Goal: Contribute content: Add original content to the website for others to see

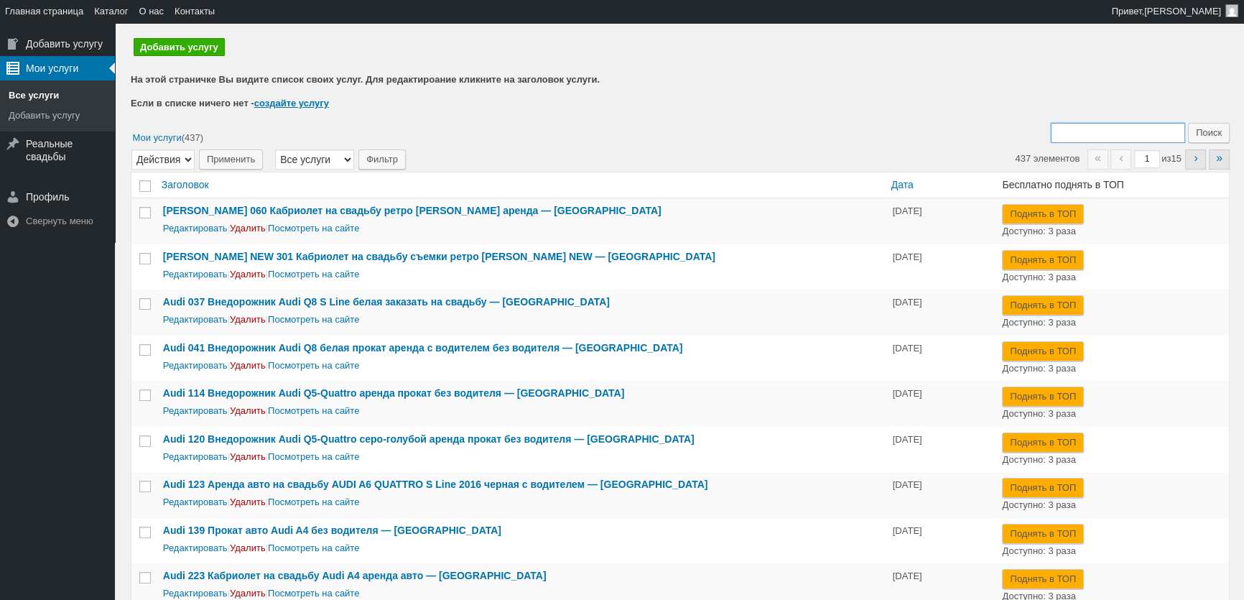
click at [1134, 131] on input "Поиск:" at bounding box center [1117, 133] width 134 height 20
type input "259"
click at [1188, 123] on input "Поиск" at bounding box center [1209, 133] width 42 height 20
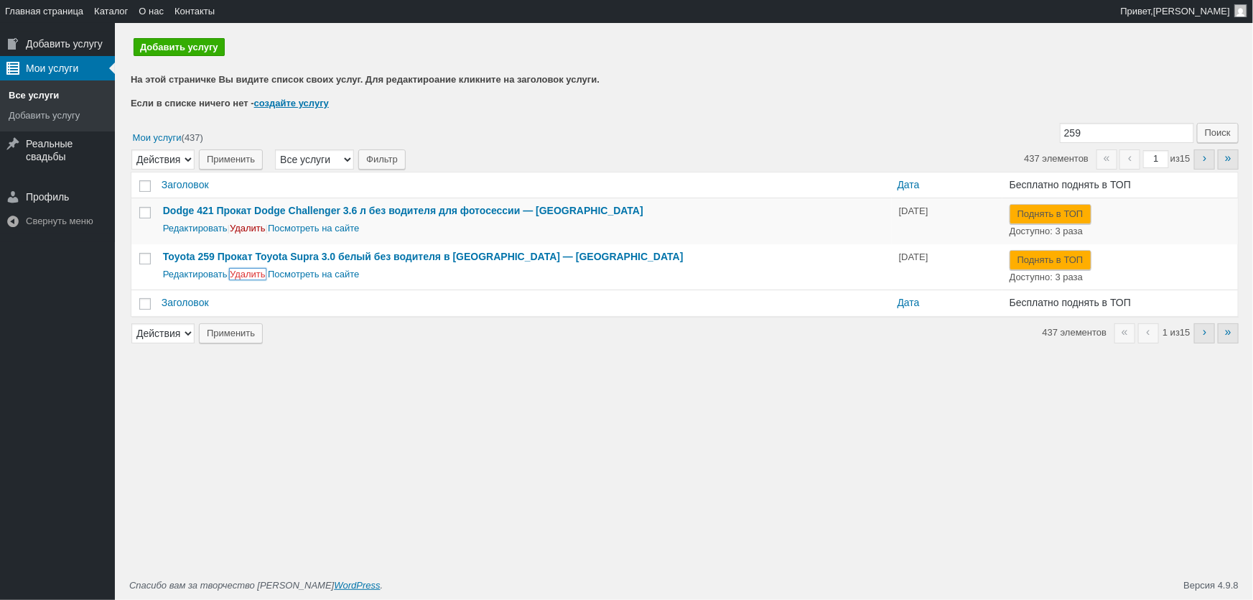
click at [264, 276] on link "Удалить" at bounding box center [248, 274] width 36 height 11
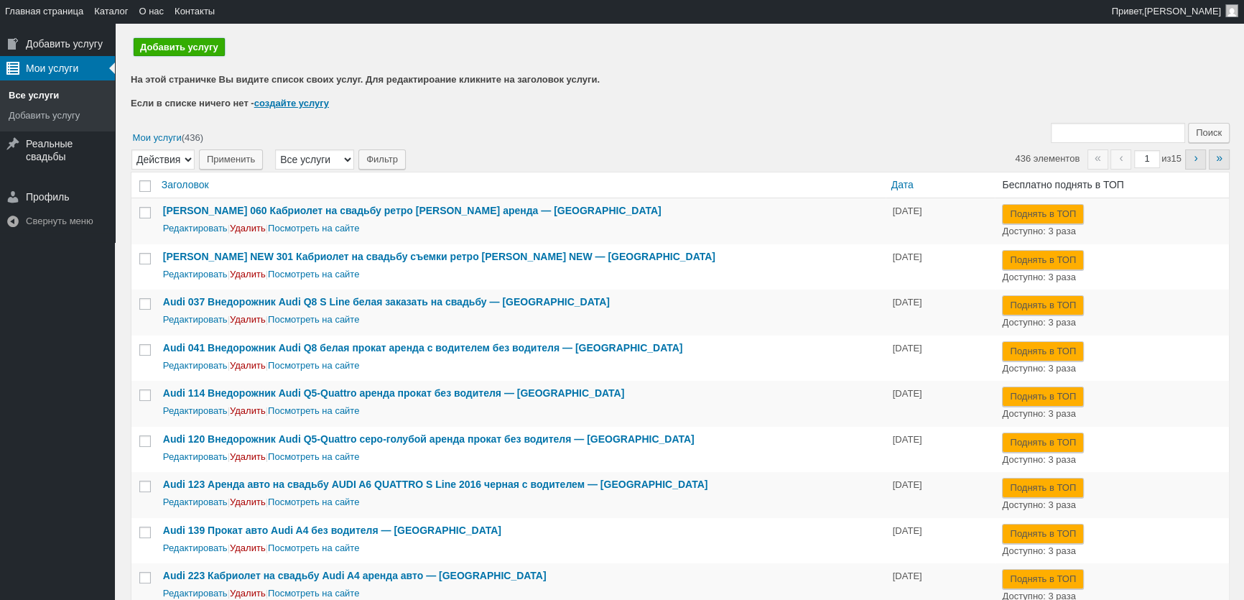
click at [187, 53] on link "Добавить услугу" at bounding box center [179, 47] width 91 height 18
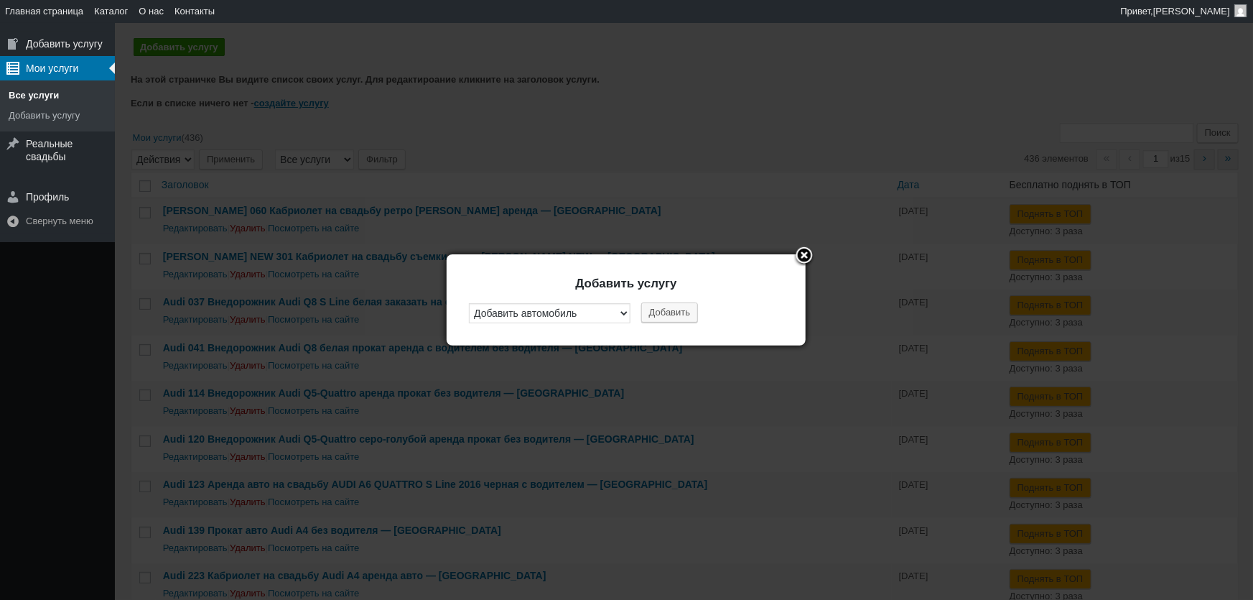
click at [681, 302] on div "Добавить услугу Добавить автомобиль Добавить услуги фотографа Добавить услуги в…" at bounding box center [626, 305] width 316 height 57
drag, startPoint x: 681, startPoint y: 305, endPoint x: 739, endPoint y: 269, distance: 68.7
click at [680, 307] on button "Добавить" at bounding box center [669, 312] width 57 height 20
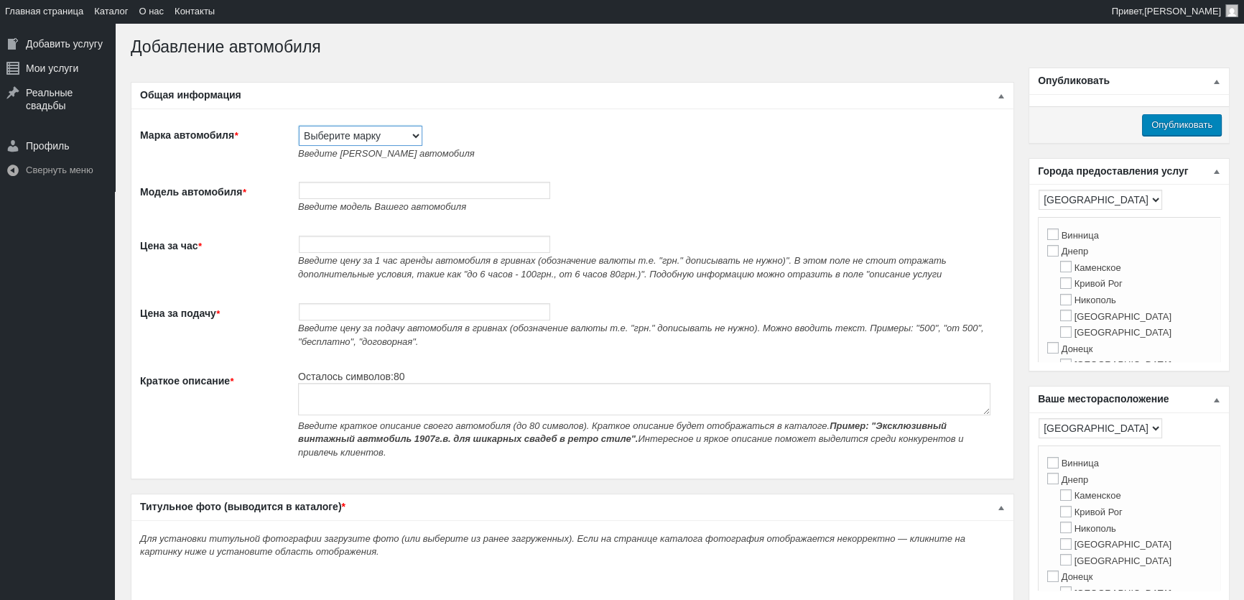
click at [339, 129] on select "Выберите марку Acura Alfa Romeo Alpine Aston [PERSON_NAME] Audi [PERSON_NAME] (…" at bounding box center [360, 136] width 123 height 20
select select "Porsche"
click at [299, 126] on select "Выберите марку Acura Alfa Romeo Alpine Aston [PERSON_NAME] Audi [PERSON_NAME] (…" at bounding box center [360, 136] width 123 height 20
type input "Porsche"
click at [344, 184] on input "Модель автомобиля *" at bounding box center [424, 190] width 251 height 17
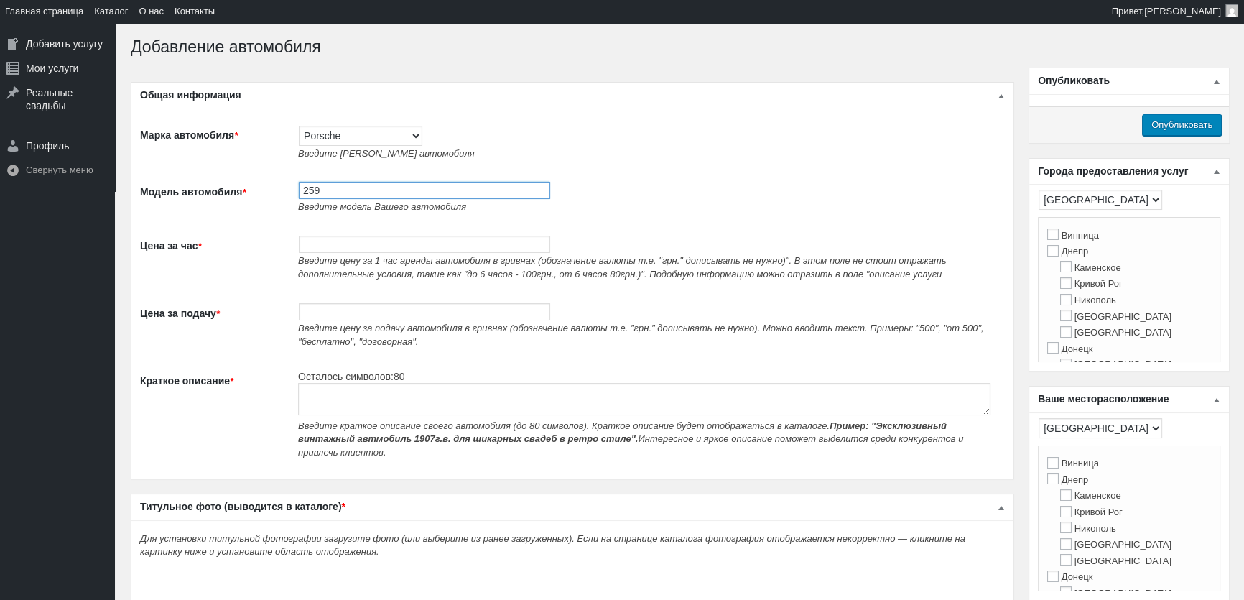
paste input "Аренда Porsche Cayenne черный на свадьбу с водителем"
type input "259 Аренда Porsche Cayenne черный на свадьбу с водителем"
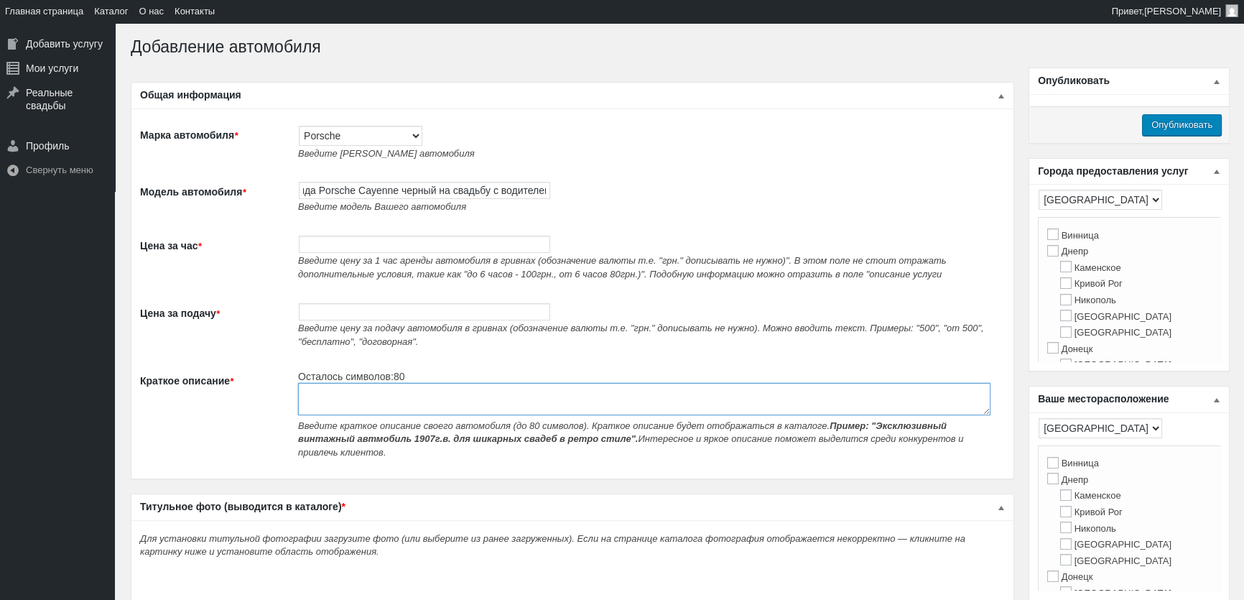
click at [352, 399] on textarea "Краткое описание *" at bounding box center [644, 399] width 692 height 32
paste textarea "Аренда Porsche Cayenne черный на свадьбу с водителем"
type textarea "Аренда Porsche Cayenne черный на свадьбу с водителем"
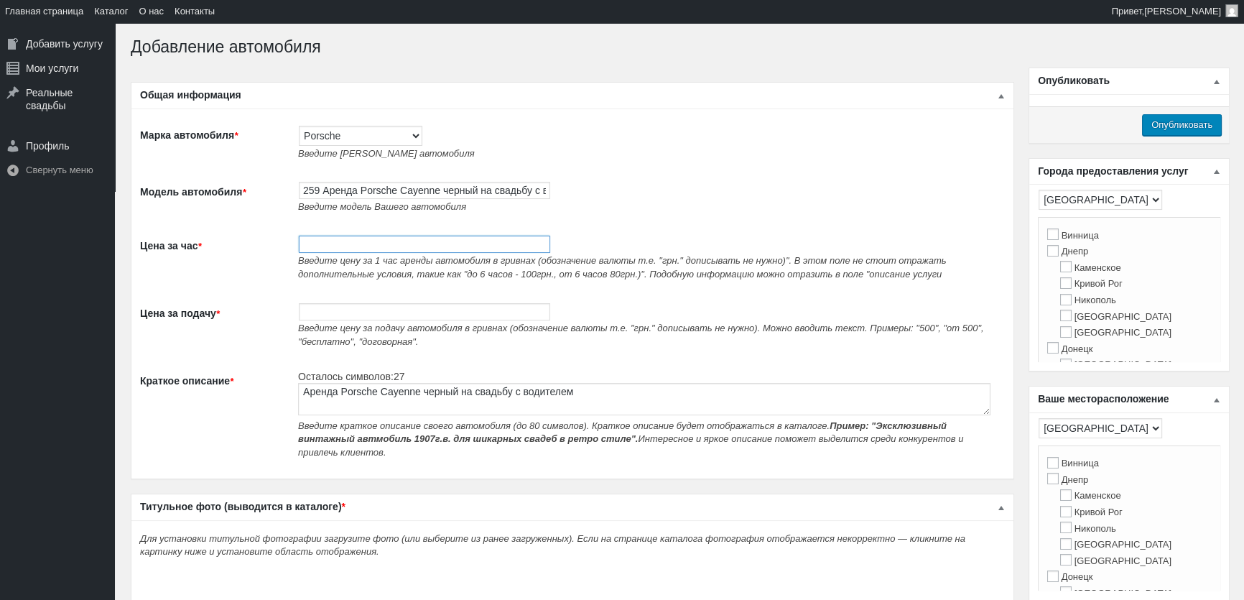
click at [350, 251] on input "Цена за час *" at bounding box center [424, 244] width 251 height 17
type input "1000"
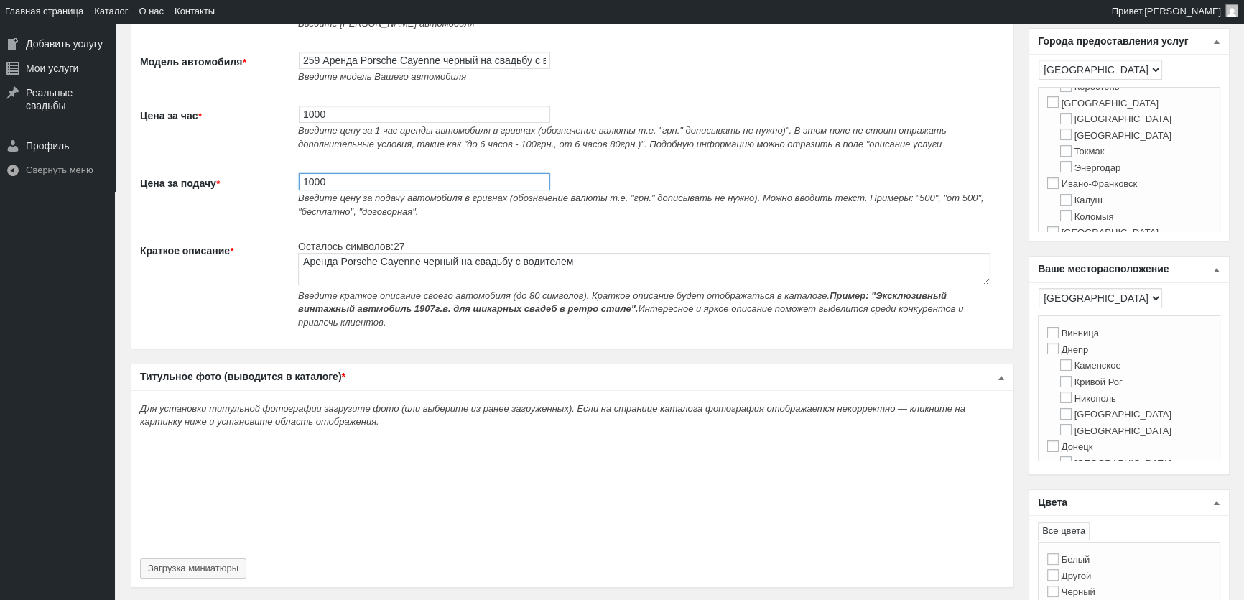
scroll to position [261, 0]
type input "1000"
click at [1055, 206] on input "[GEOGRAPHIC_DATA]" at bounding box center [1052, 200] width 11 height 11
checkbox input "true"
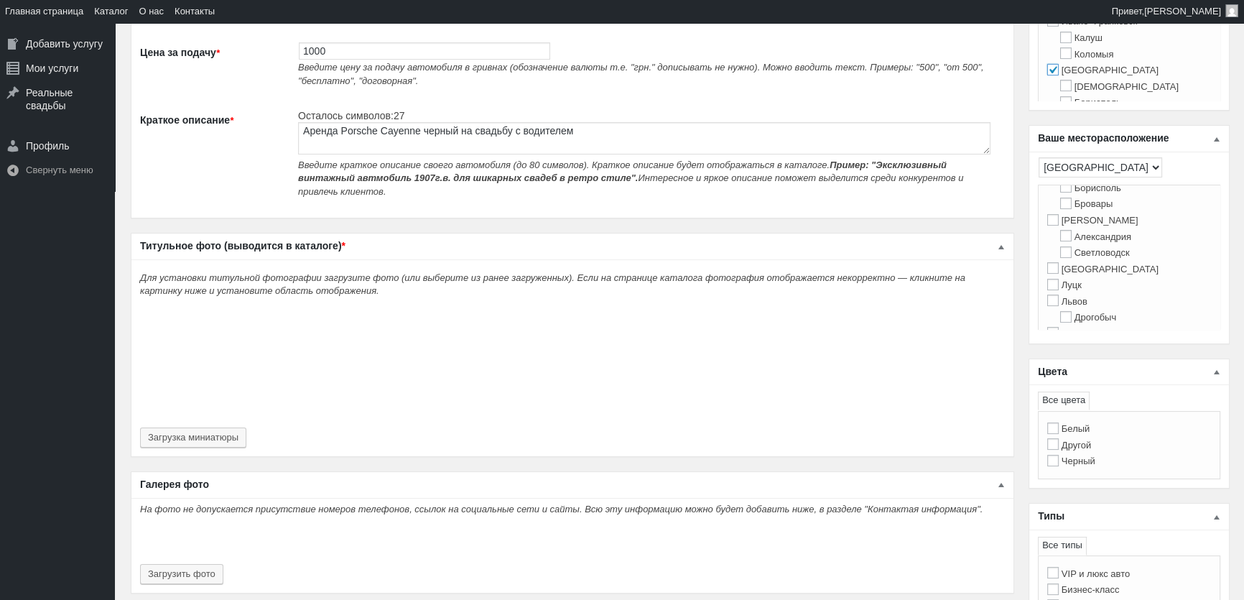
scroll to position [326, 0]
click at [1055, 238] on input "[GEOGRAPHIC_DATA]" at bounding box center [1052, 231] width 11 height 11
checkbox input "true"
click at [1057, 460] on input "Черный" at bounding box center [1052, 459] width 11 height 11
checkbox input "true"
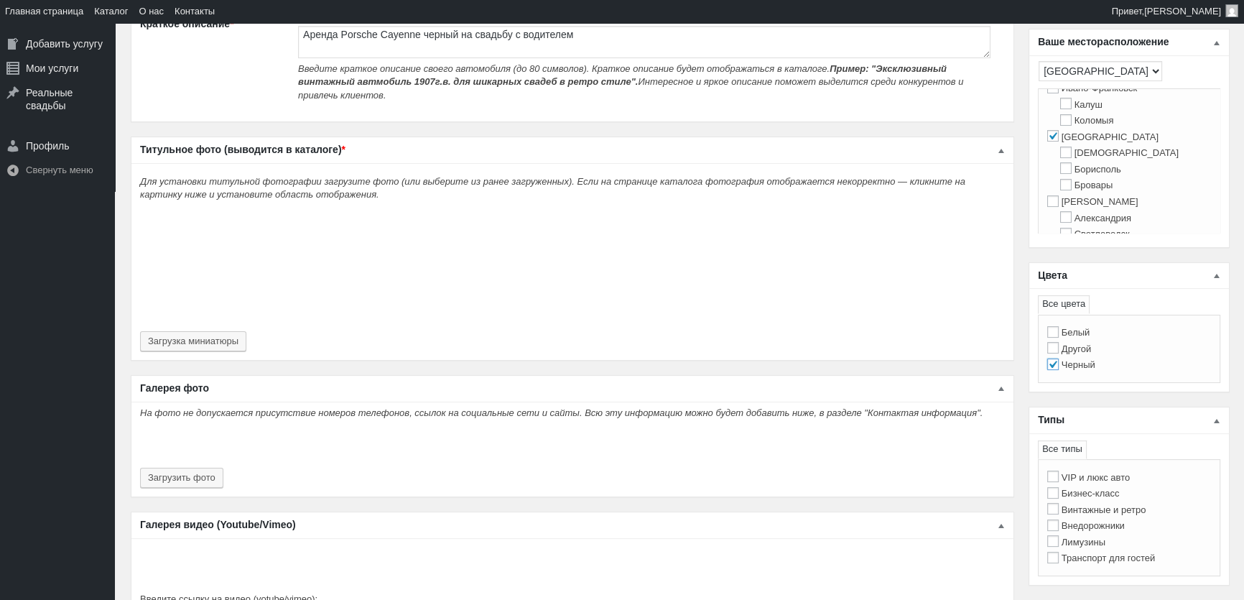
scroll to position [457, 0]
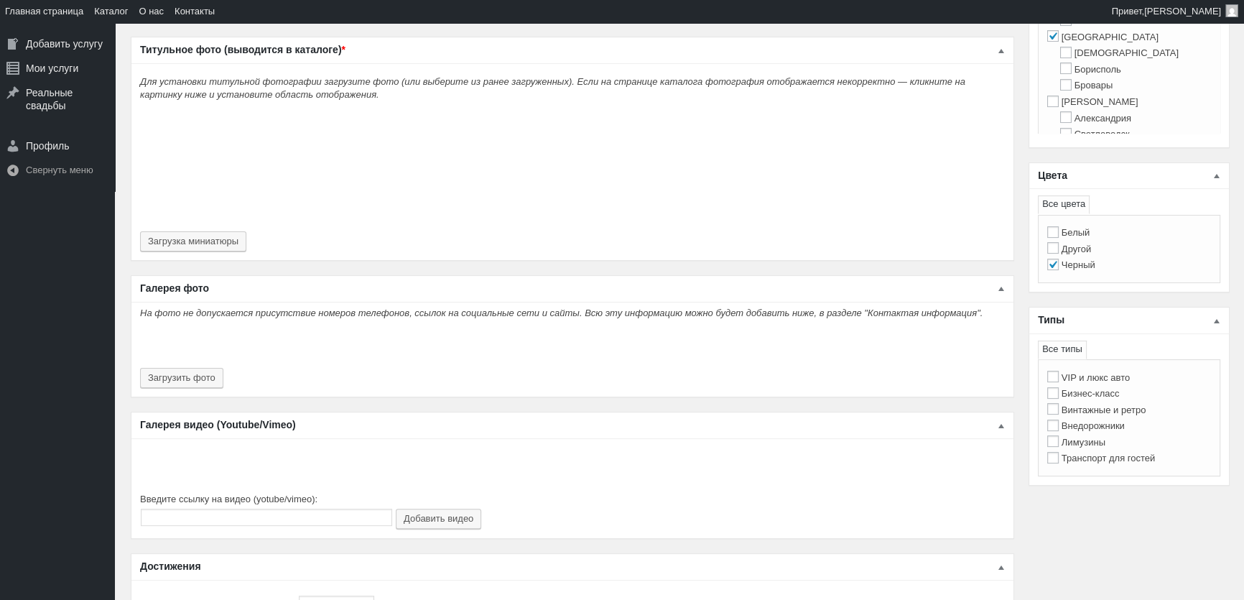
click at [1112, 428] on label "Внедорожники" at bounding box center [1086, 425] width 78 height 11
click at [1058, 428] on input "Внедорожники" at bounding box center [1052, 424] width 11 height 11
checkbox input "true"
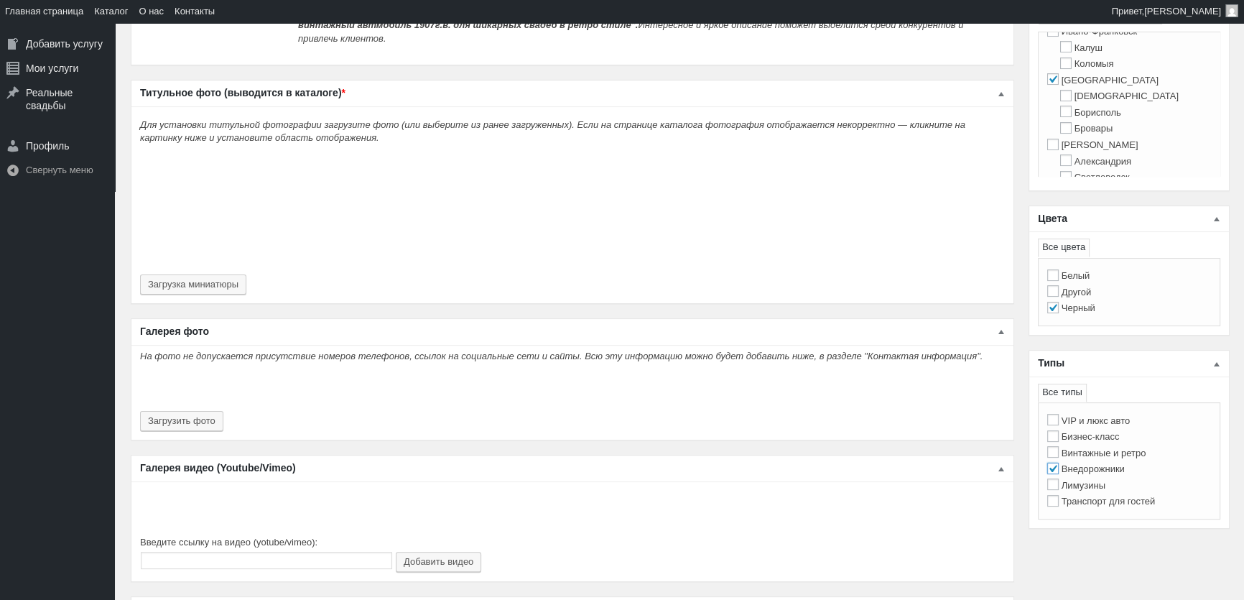
scroll to position [261, 0]
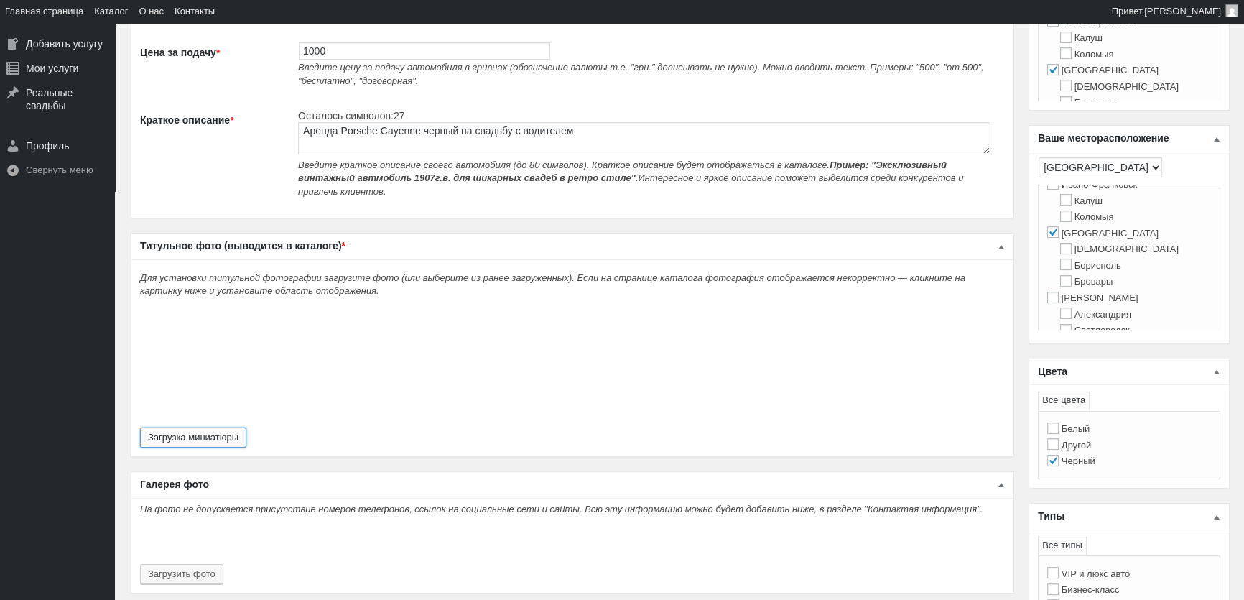
click at [232, 428] on button "Загрузка миниатюры" at bounding box center [193, 437] width 106 height 20
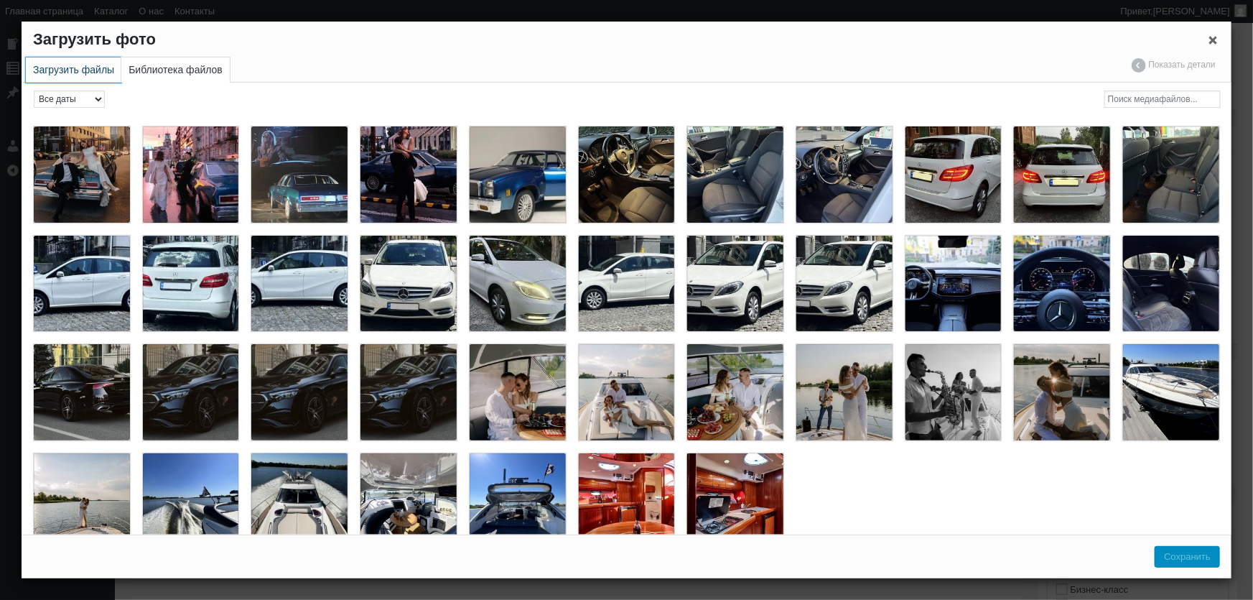
click at [65, 73] on link "Загрузить файлы" at bounding box center [73, 69] width 95 height 25
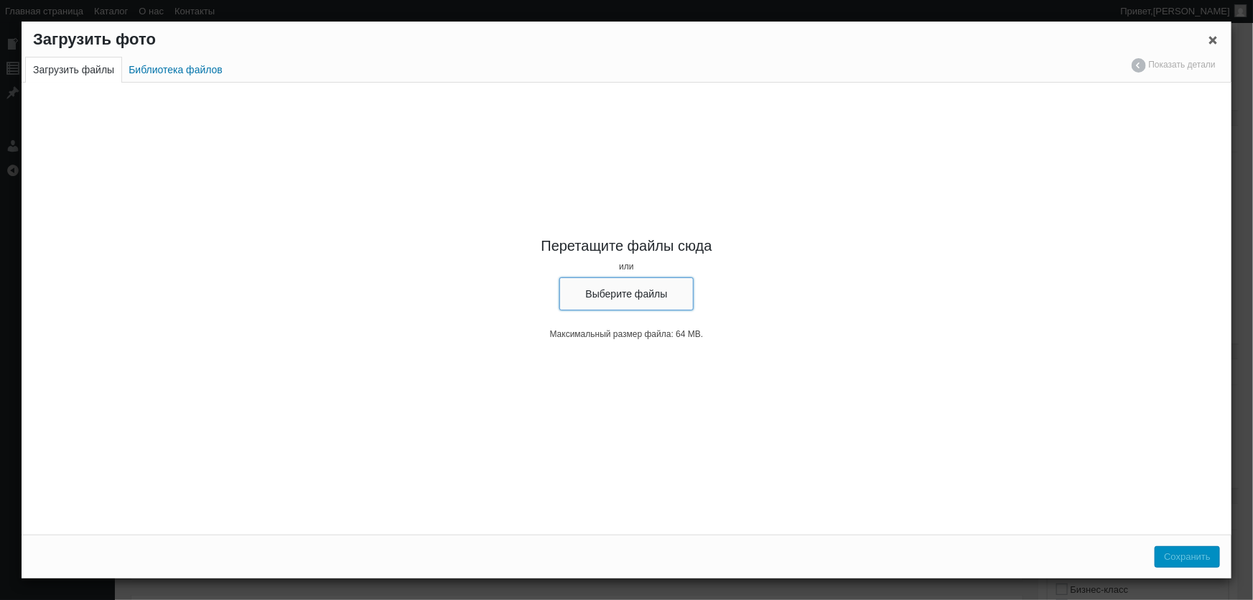
click at [619, 296] on button "Выберите файлы" at bounding box center [626, 293] width 135 height 33
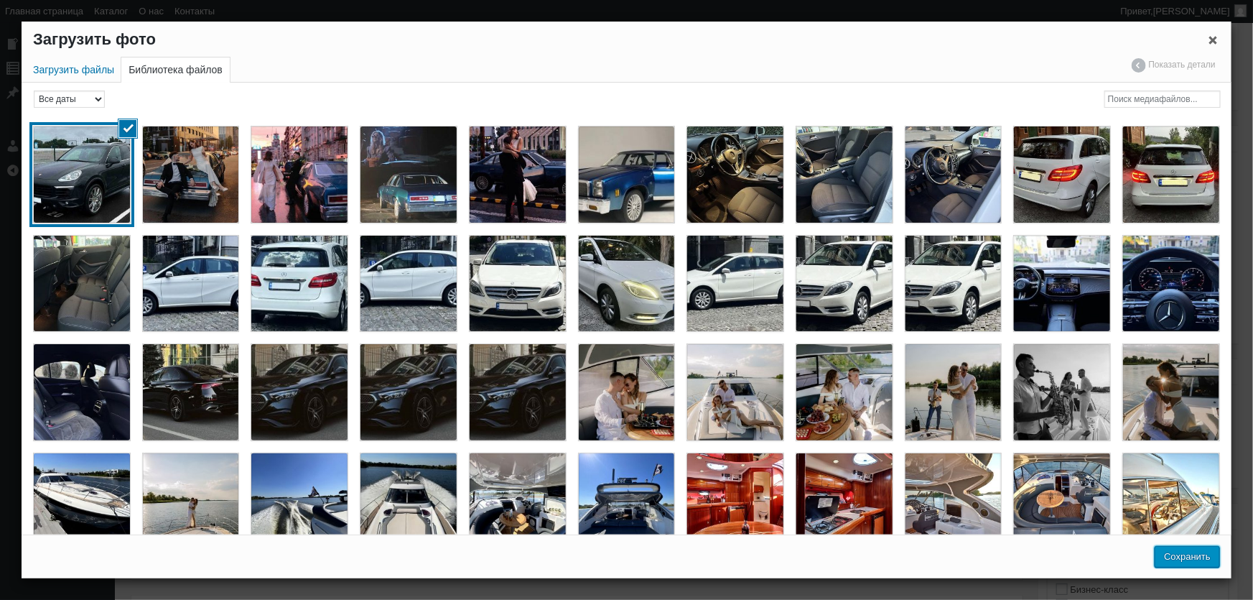
click at [1183, 558] on button "Сохранить" at bounding box center [1187, 557] width 65 height 22
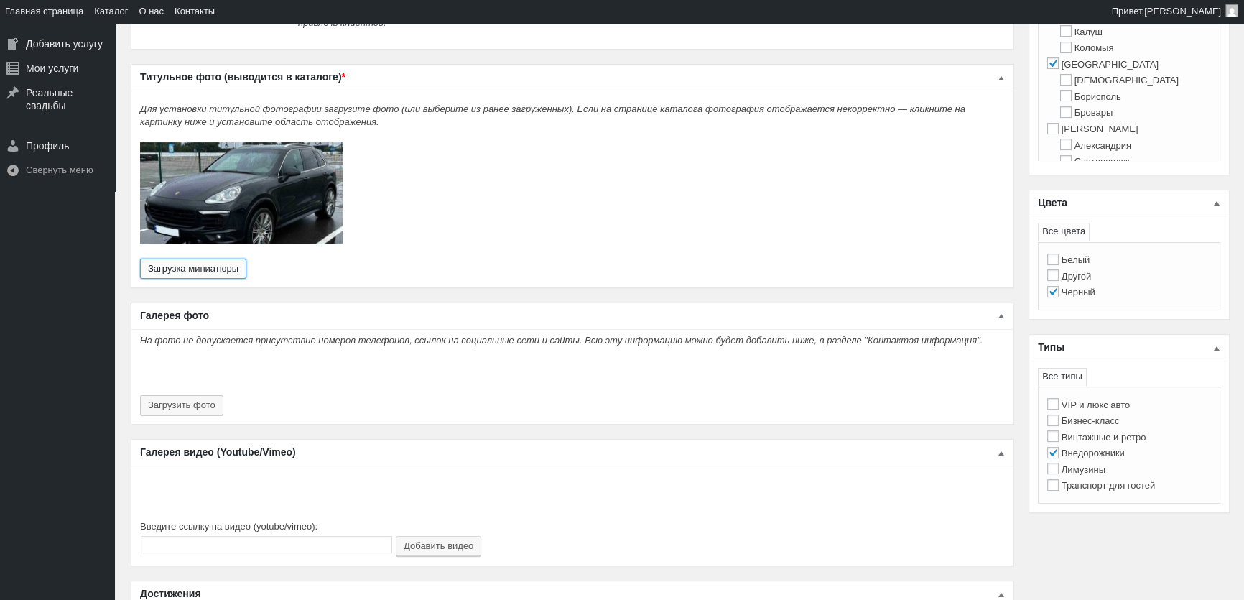
scroll to position [522, 0]
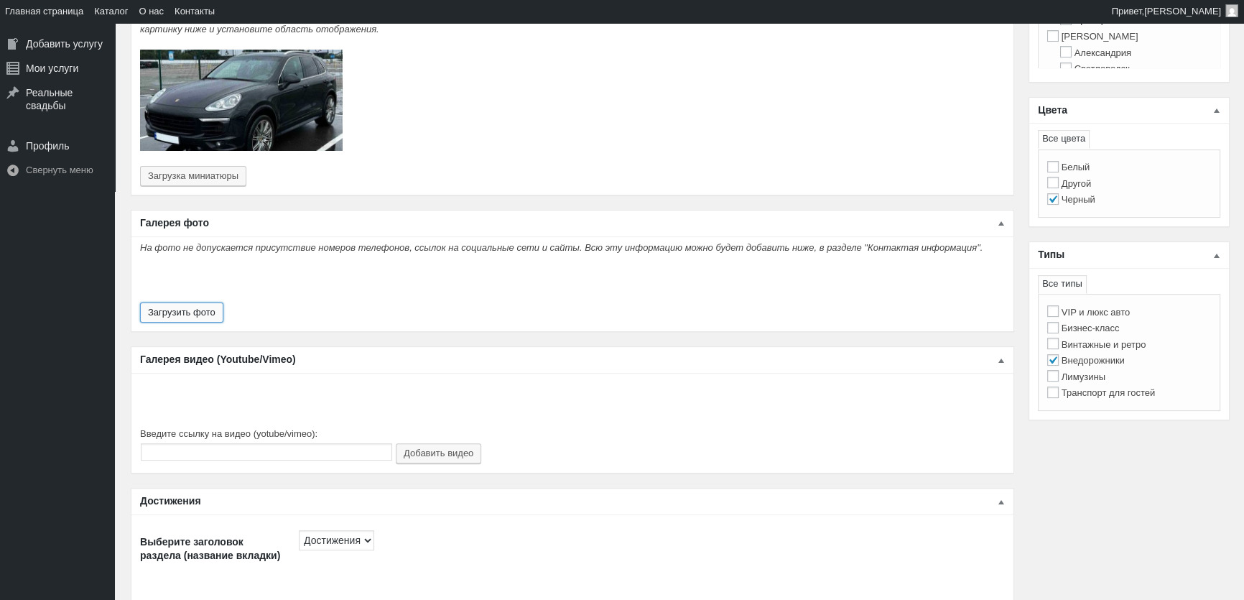
click at [187, 302] on button "Загрузить фото" at bounding box center [181, 312] width 83 height 20
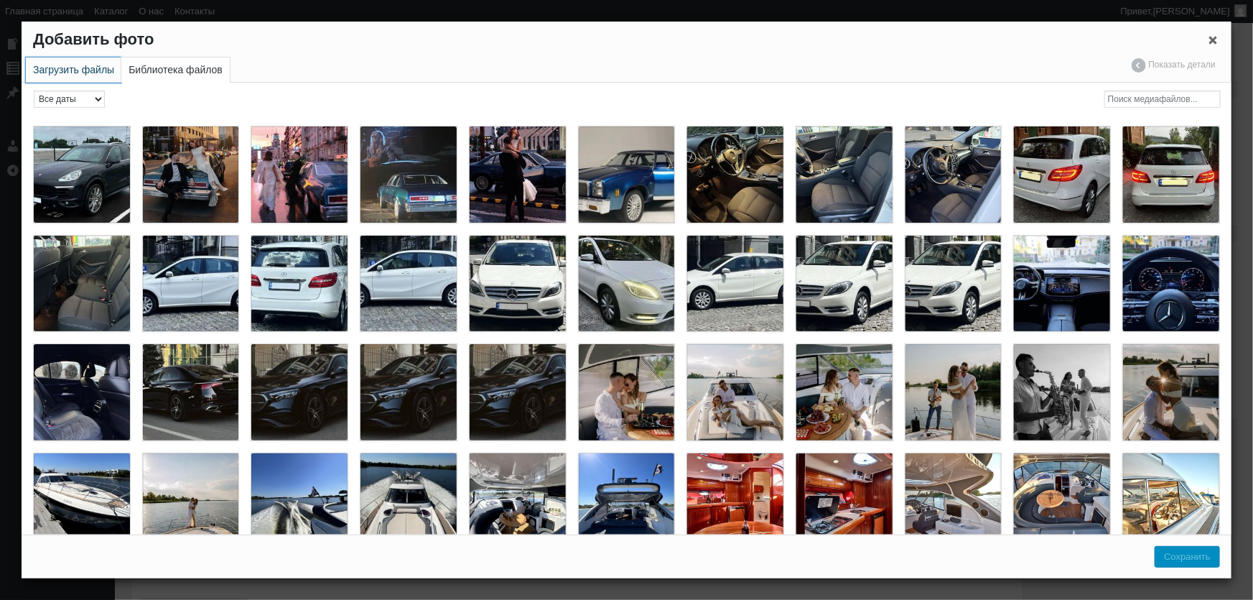
click at [97, 79] on link "Загрузить файлы" at bounding box center [73, 69] width 95 height 25
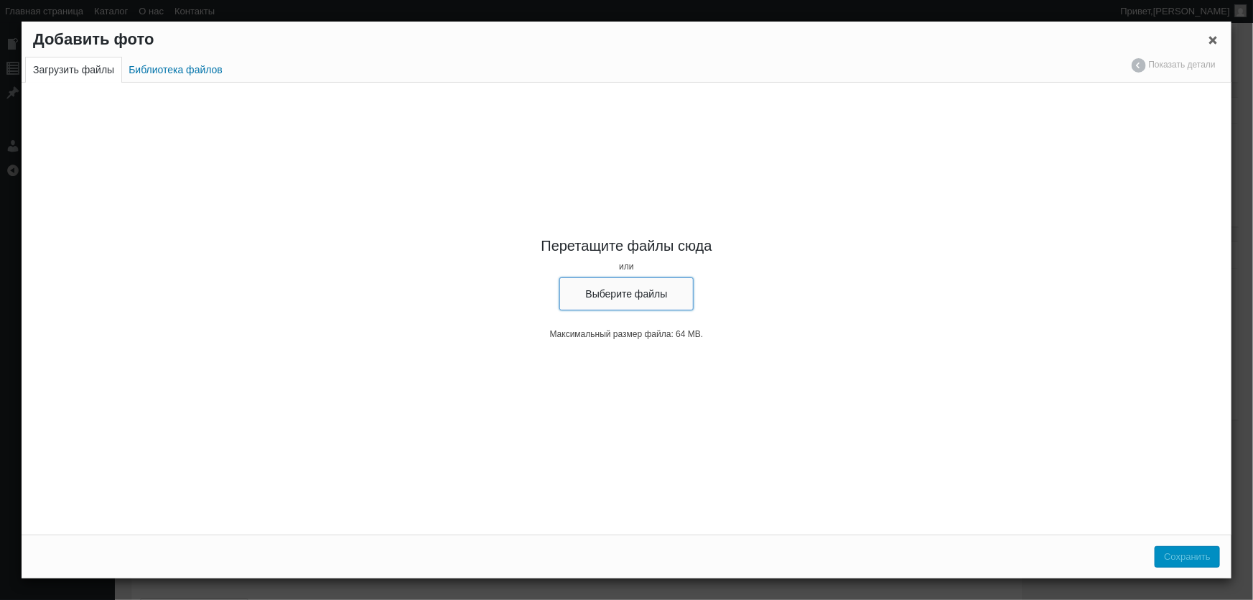
click at [606, 294] on button "Выберите файлы" at bounding box center [626, 293] width 135 height 33
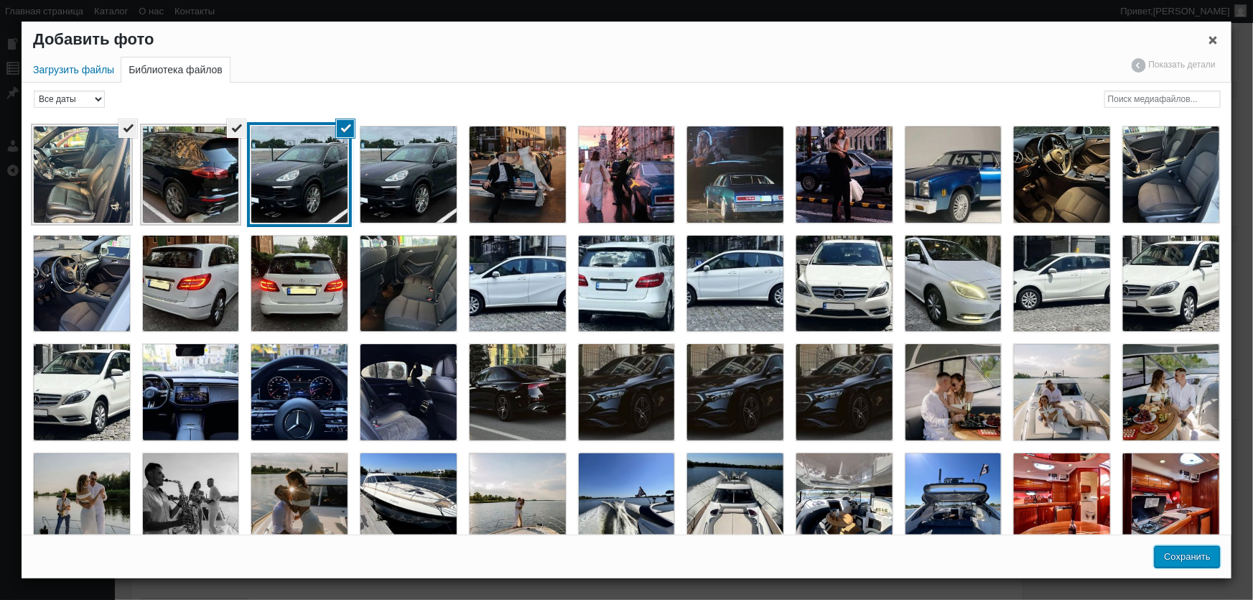
click at [1193, 561] on button "Сохранить" at bounding box center [1187, 557] width 65 height 22
type input "3"
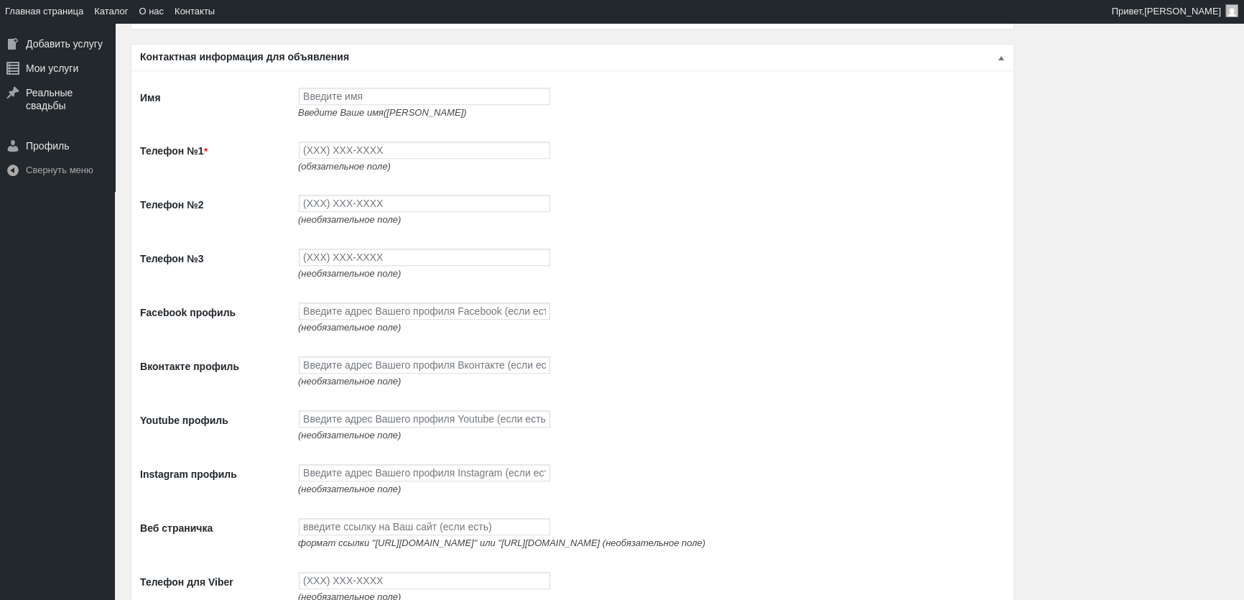
scroll to position [1436, 0]
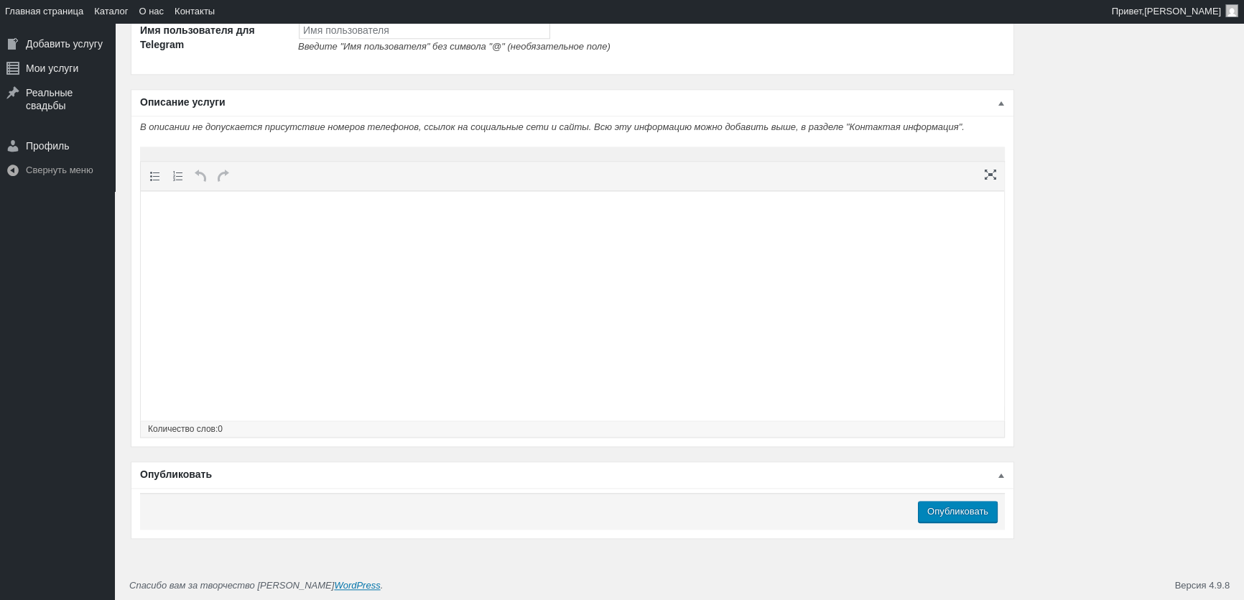
click at [475, 246] on html at bounding box center [572, 218] width 863 height 55
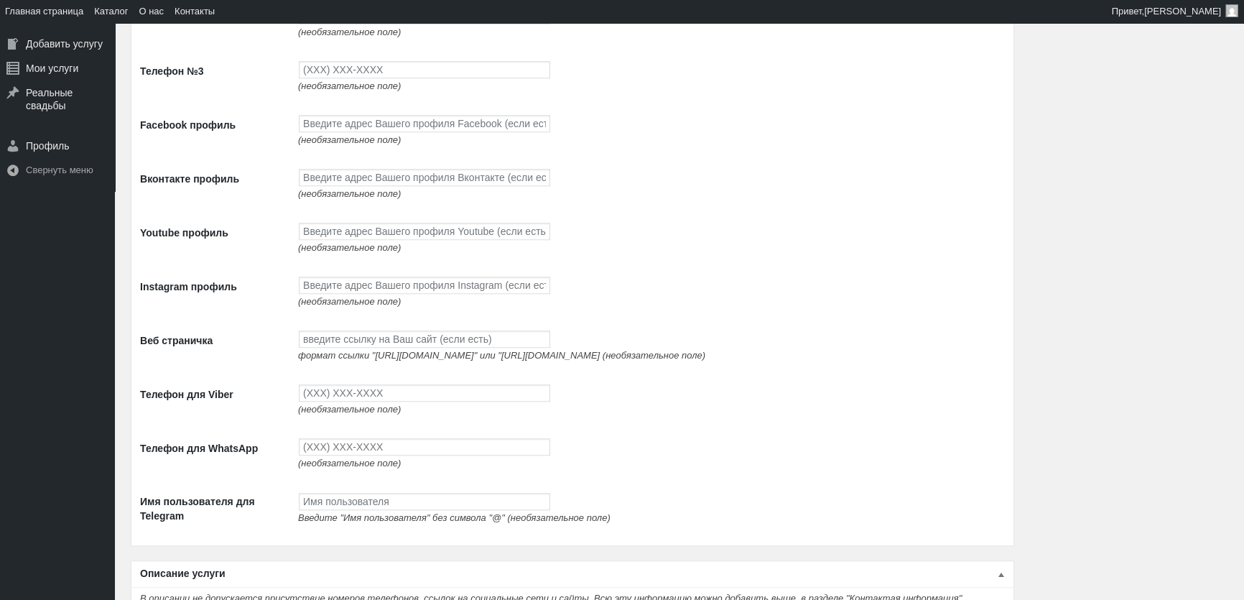
scroll to position [1305, 0]
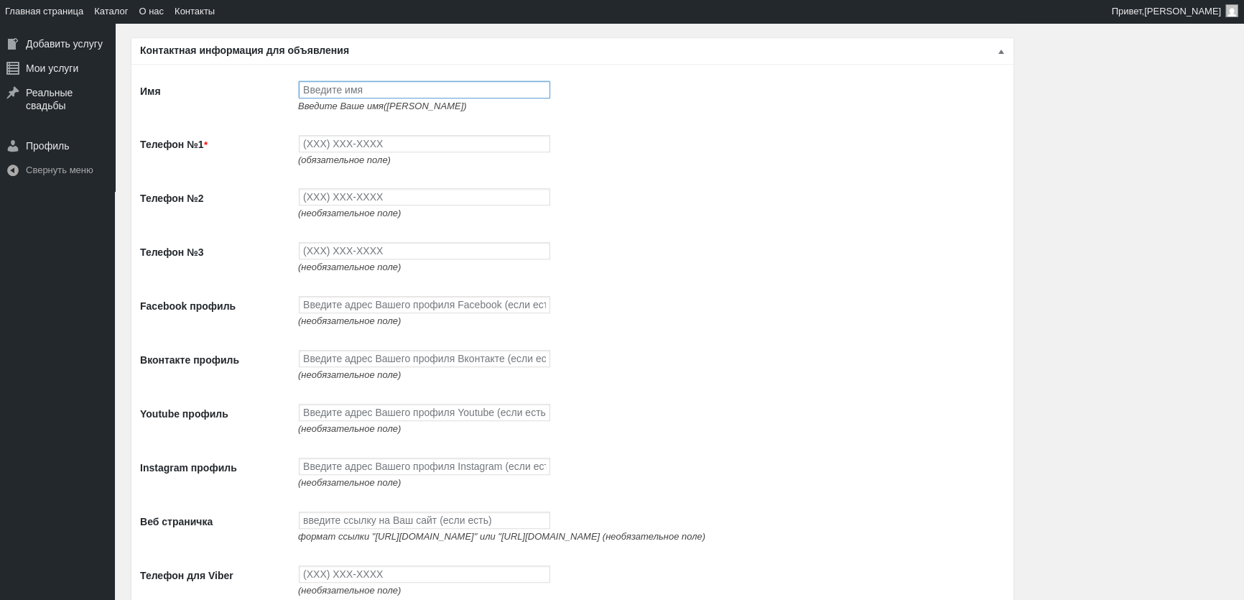
click at [337, 85] on input "Имя" at bounding box center [424, 89] width 251 height 17
type input "[PERSON_NAME]"
type input "(093) 765-5597"
type input "(093) 494-9497"
type input "(096) 494-9497"
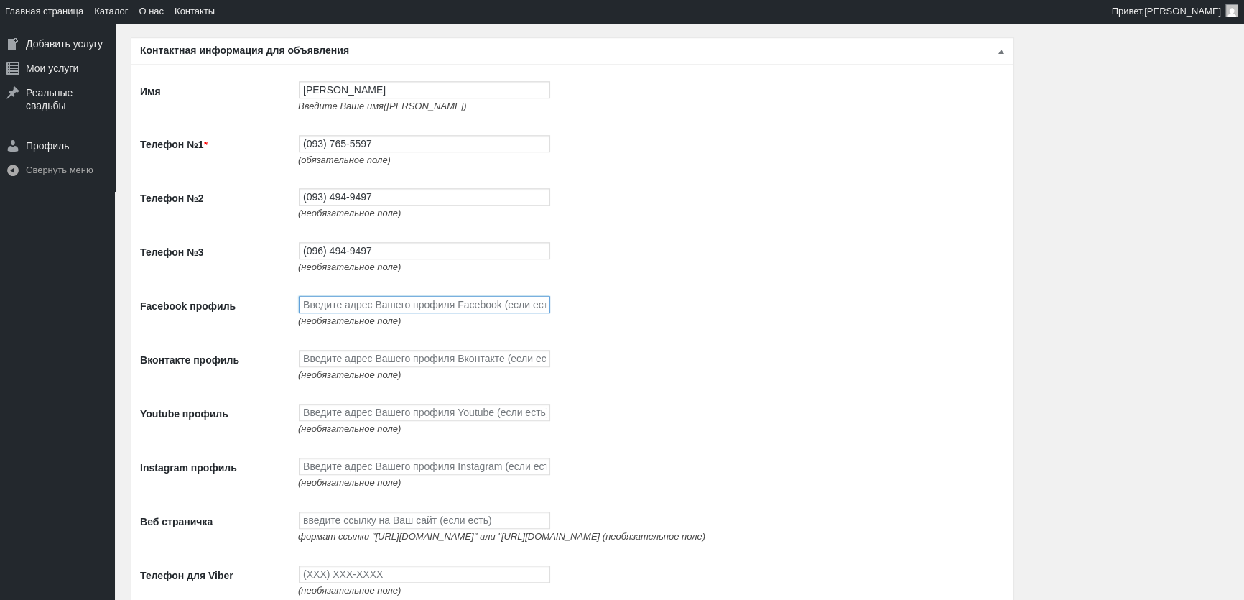
paste input "https://www.facebook.com/profile.php?id=100087672474351"
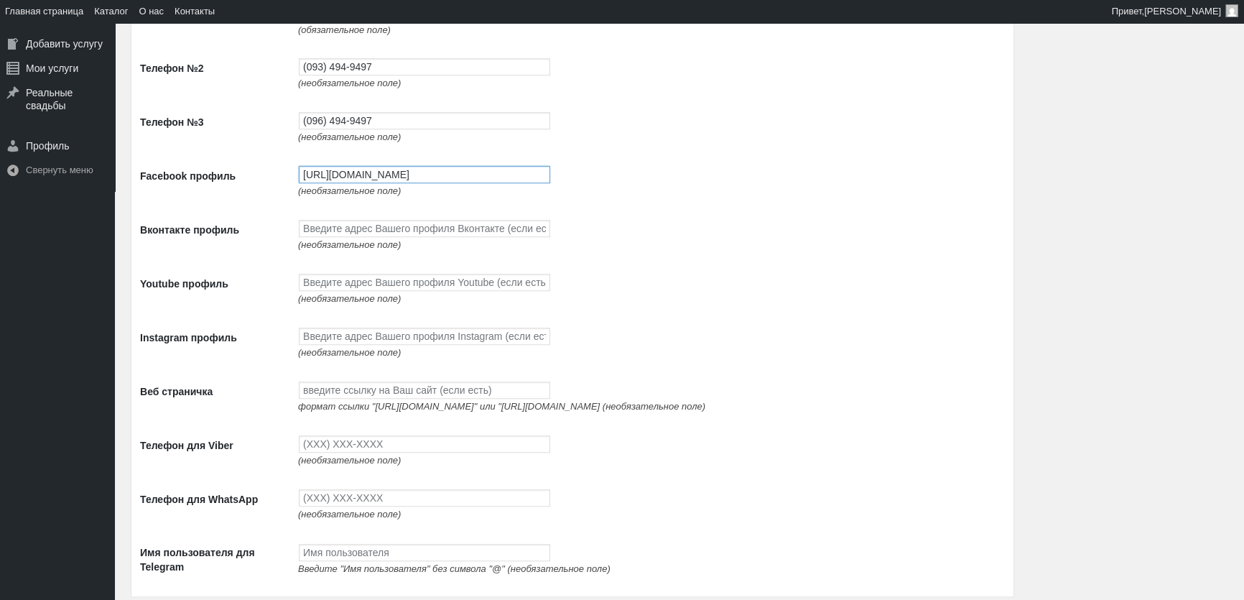
scroll to position [1436, 0]
type input "https://www.facebook.com/profile.php?id=100087672474351"
click at [384, 289] on input "Youtube профиль" at bounding box center [424, 281] width 251 height 17
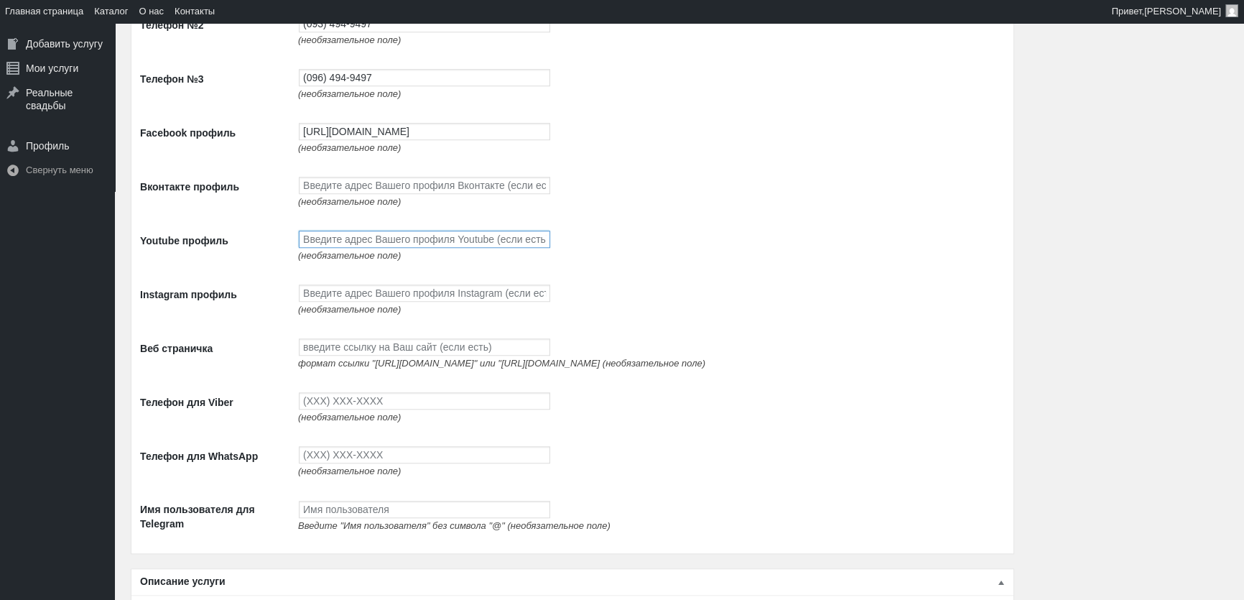
scroll to position [1501, 0]
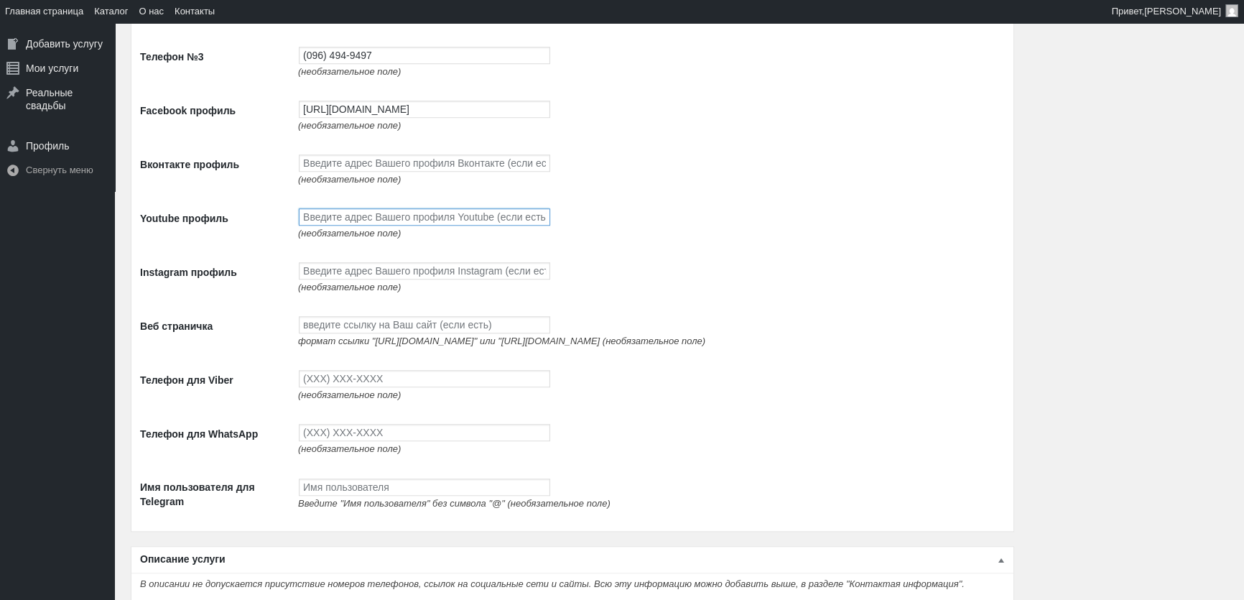
click at [351, 215] on input "Youtube профиль" at bounding box center [424, 216] width 251 height 17
paste input "https://www.youtube.com/channel/UCnpsi_6iHYtwxNPLj1BgTyg"
type input "https://www.youtube.com/channel/UCnpsi_6iHYtwxNPLj1BgTyg"
click at [354, 271] on input "Instagram профиль" at bounding box center [424, 270] width 251 height 17
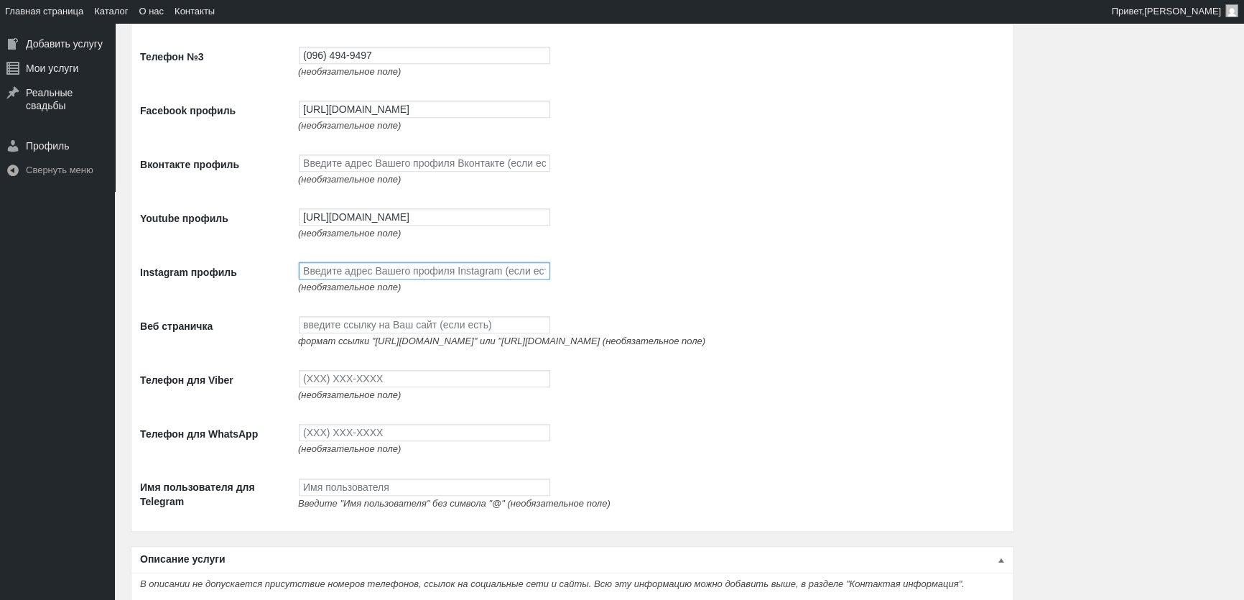
scroll to position [0, 0]
paste input "https://www.instagram.com/avtolimo/"
type input "https://www.instagram.com/avtolimo/"
click at [384, 332] on input "Веб страничка" at bounding box center [424, 324] width 251 height 17
paste input "http://avtolimo.com.ua/"
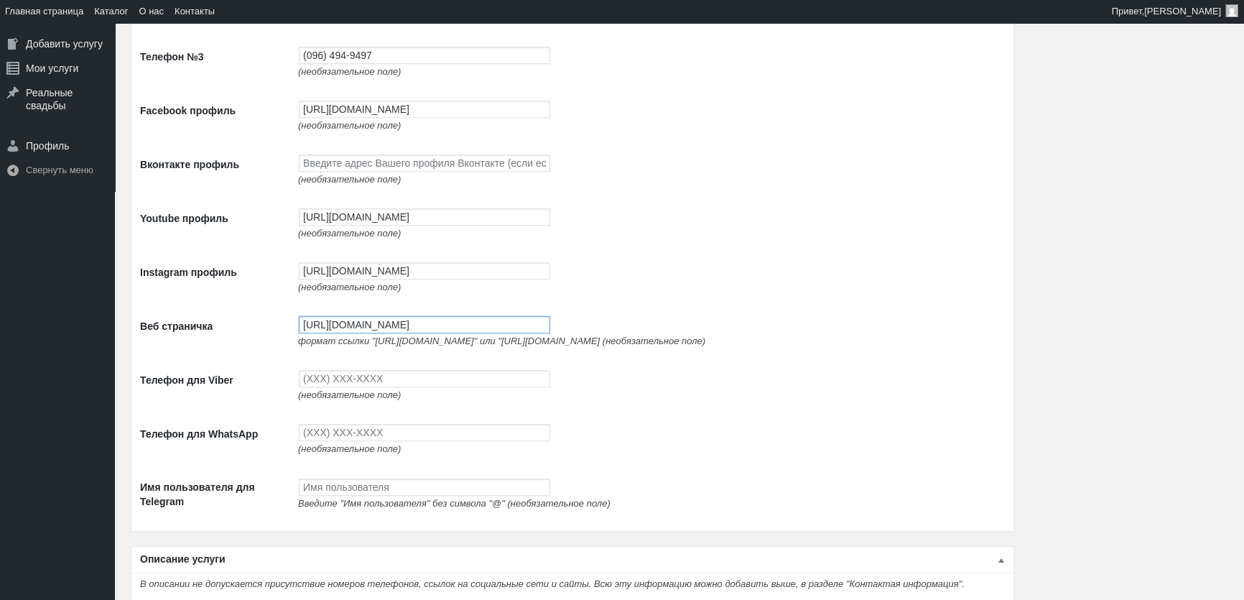
type input "http://avtolimo.com.ua/"
click at [368, 381] on input "Телефон для Viber" at bounding box center [424, 378] width 251 height 17
type input "(093) 765-5597"
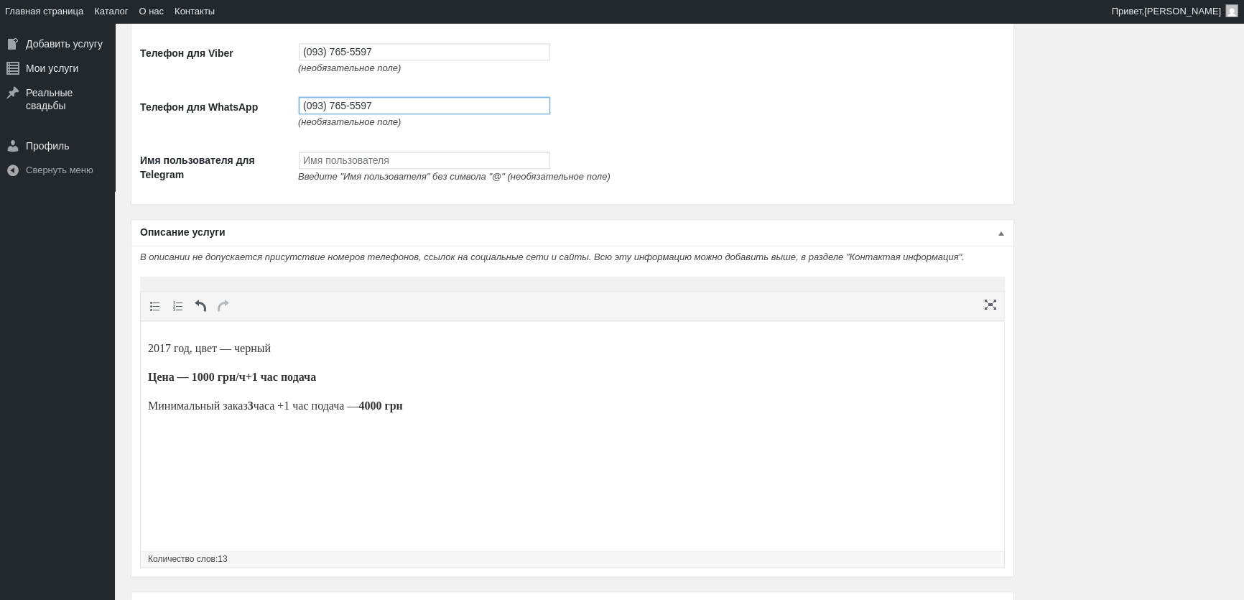
scroll to position [1973, 0]
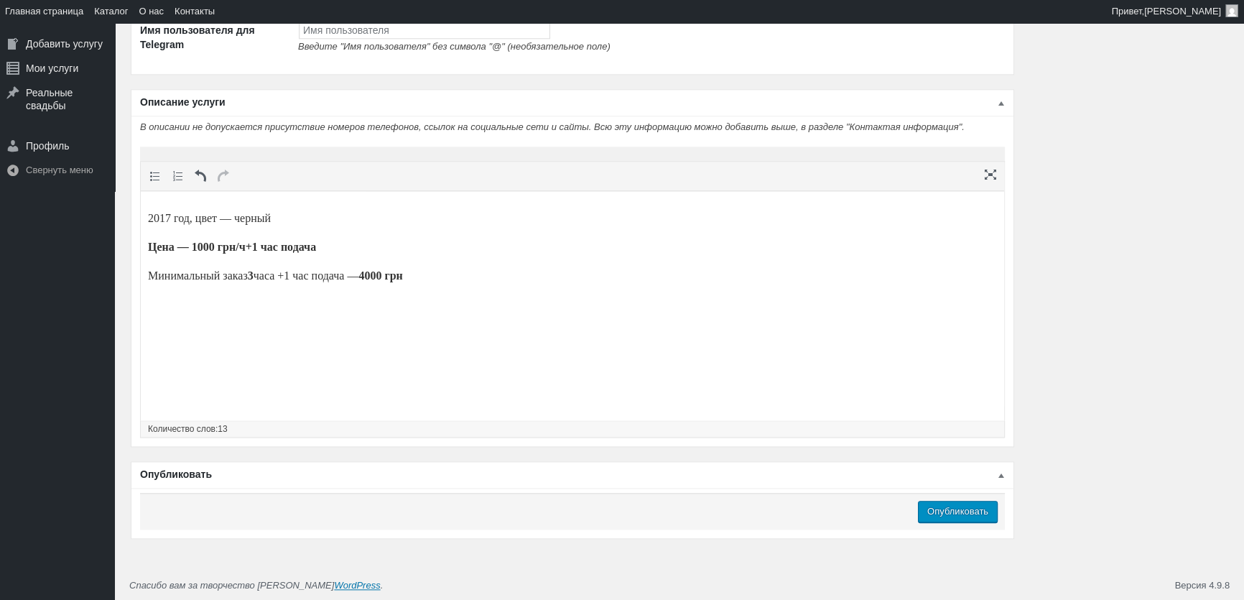
type input "(093) 765-5597"
click at [973, 518] on input "Опубликовать" at bounding box center [958, 511] width 80 height 22
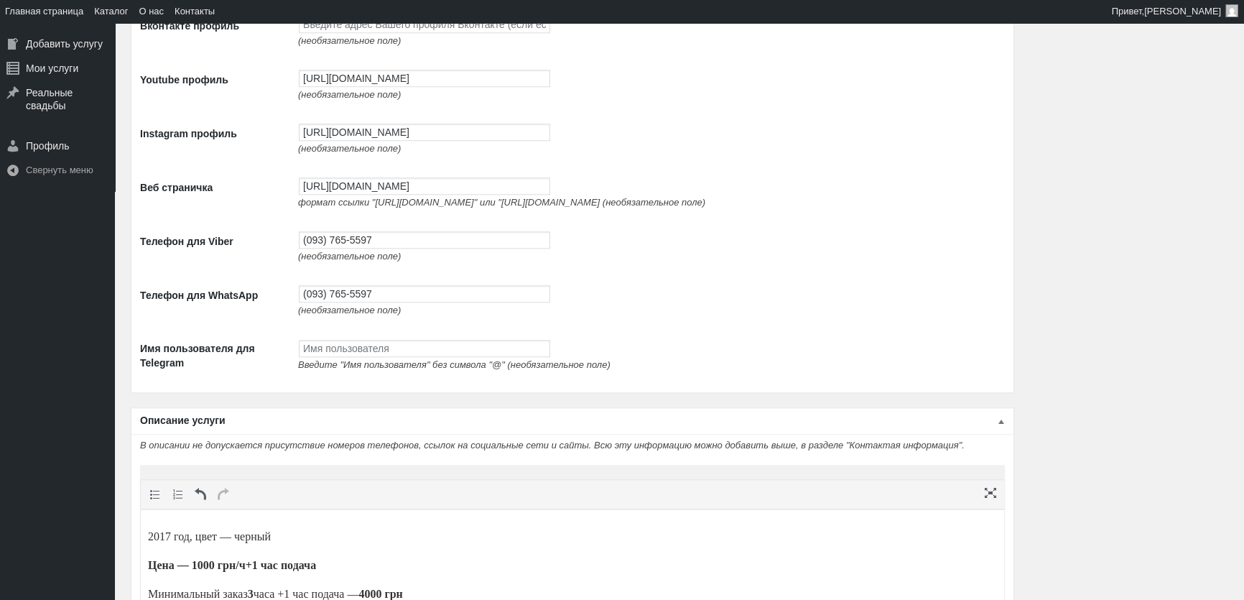
scroll to position [1386, 0]
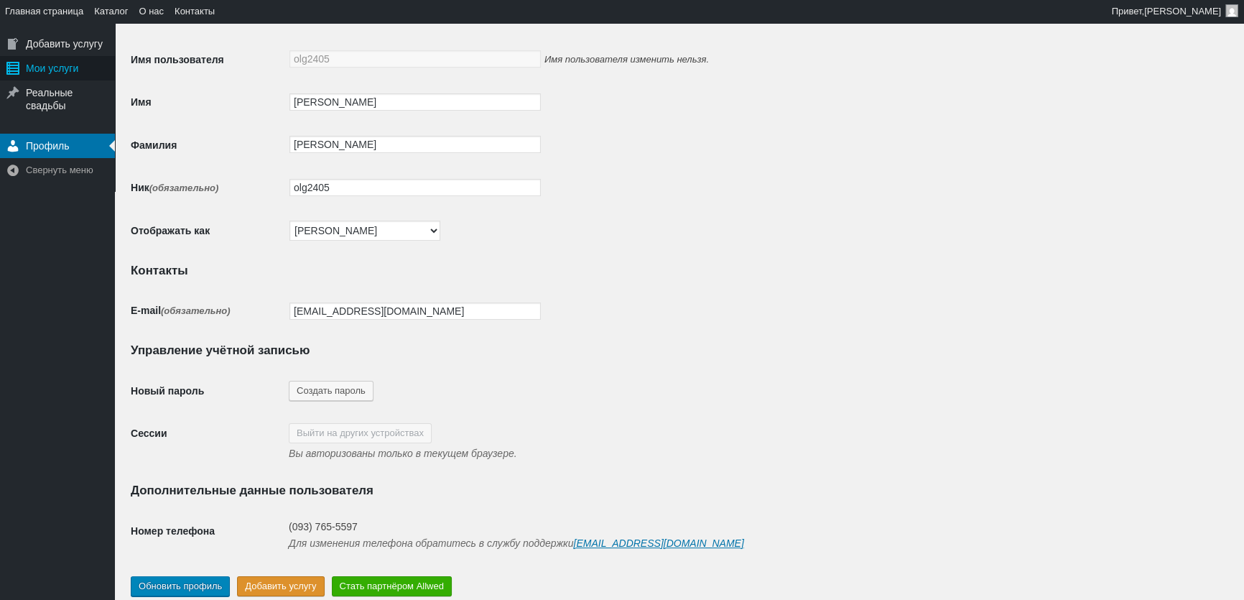
scroll to position [99, 0]
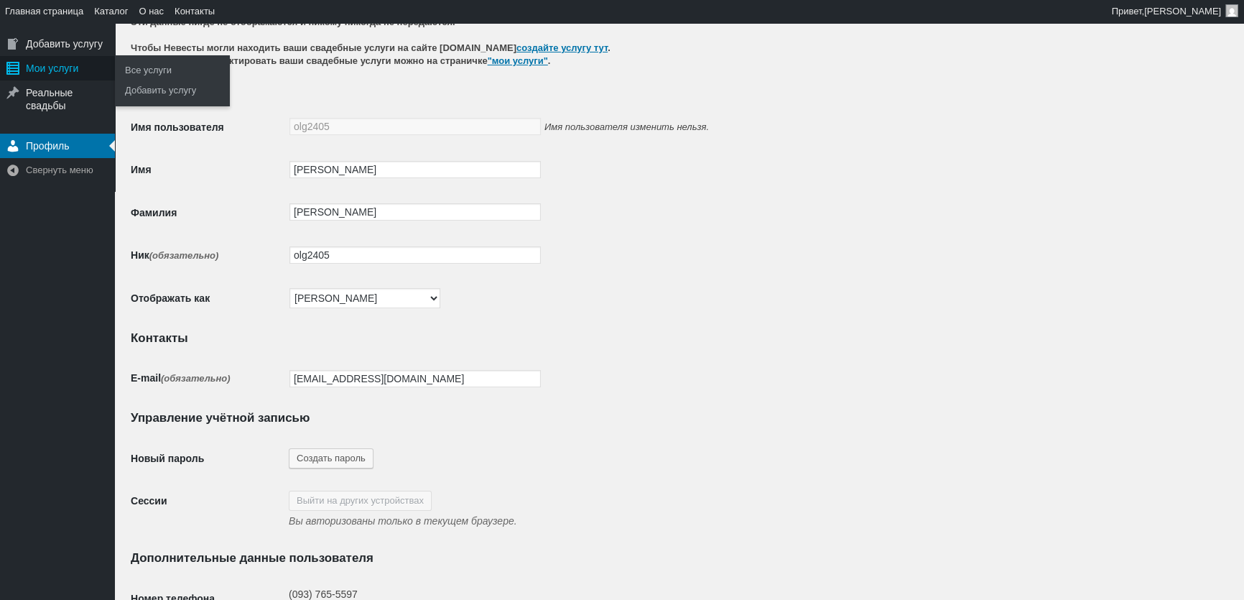
click at [41, 70] on div "Мои услуги" at bounding box center [57, 68] width 115 height 24
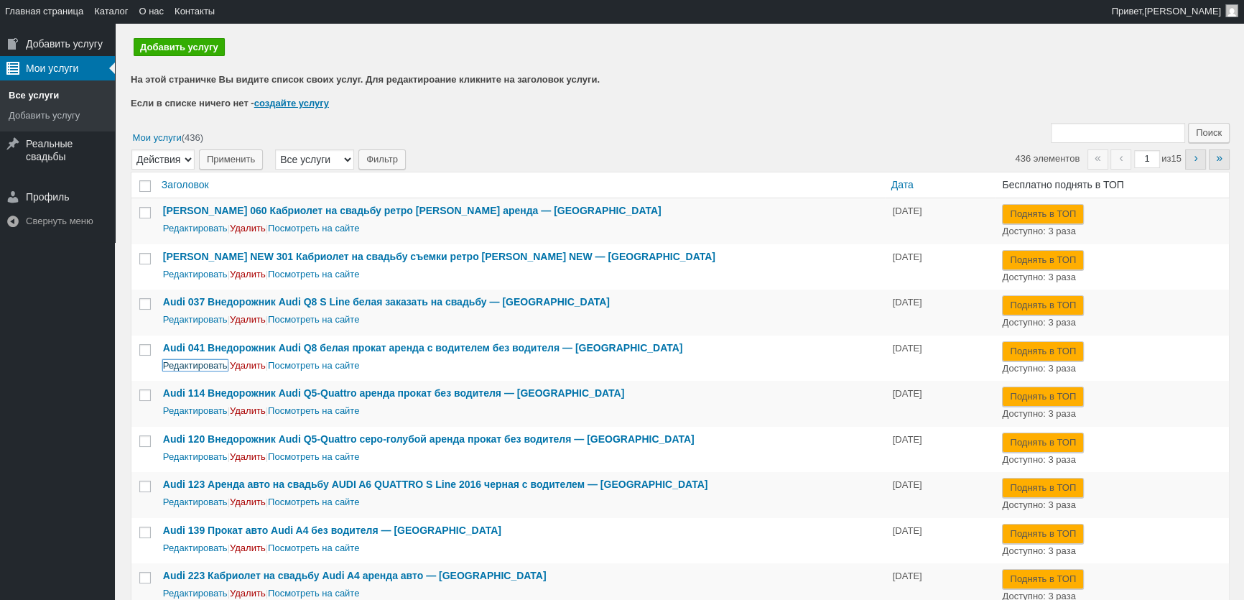
click at [202, 366] on link "Редактировать" at bounding box center [195, 365] width 65 height 11
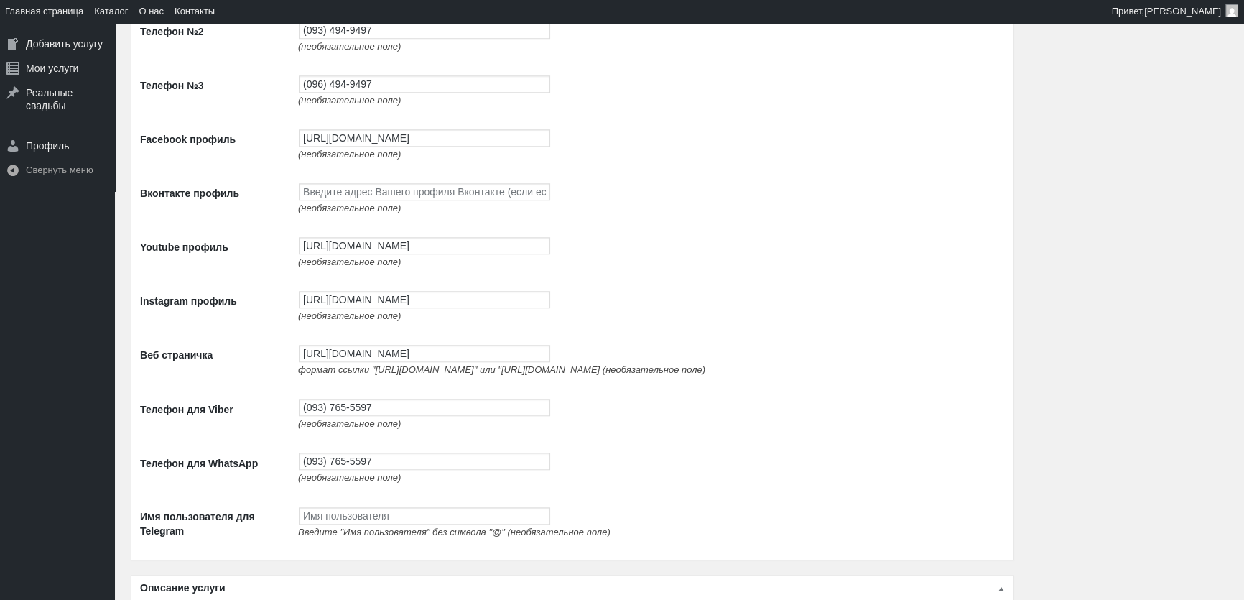
scroll to position [1631, 0]
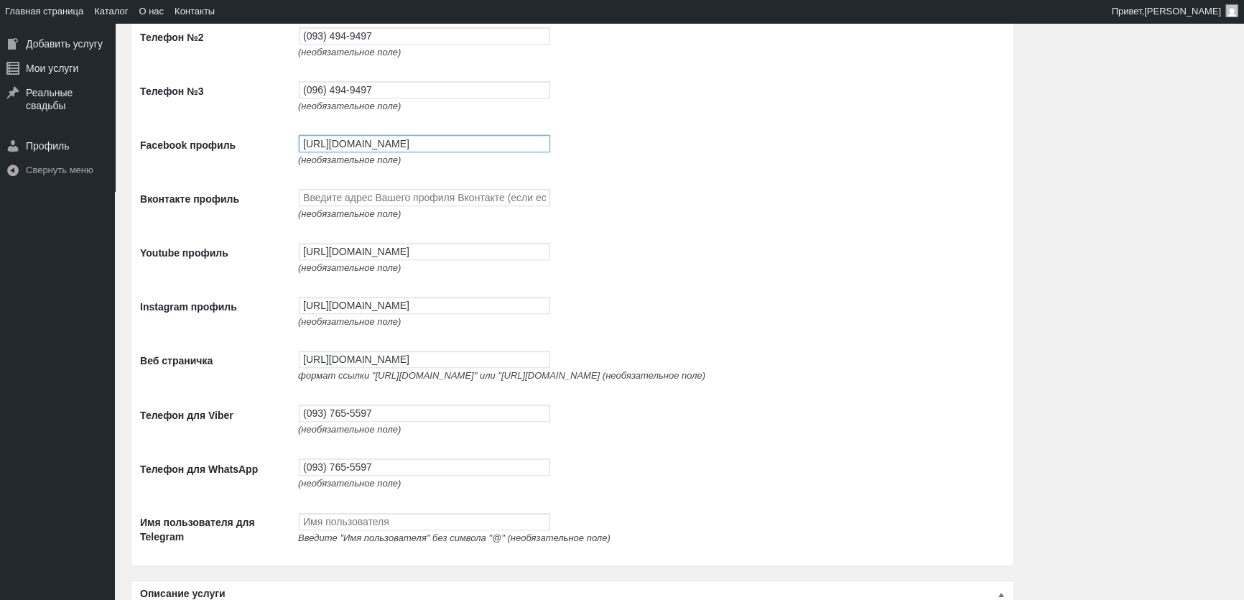
click at [359, 141] on input "[URL][DOMAIN_NAME]" at bounding box center [424, 143] width 251 height 17
click at [405, 267] on td "[URL][DOMAIN_NAME] (необязательное поле)" at bounding box center [648, 258] width 714 height 54
click at [409, 260] on input "[URL][DOMAIN_NAME]" at bounding box center [424, 251] width 251 height 17
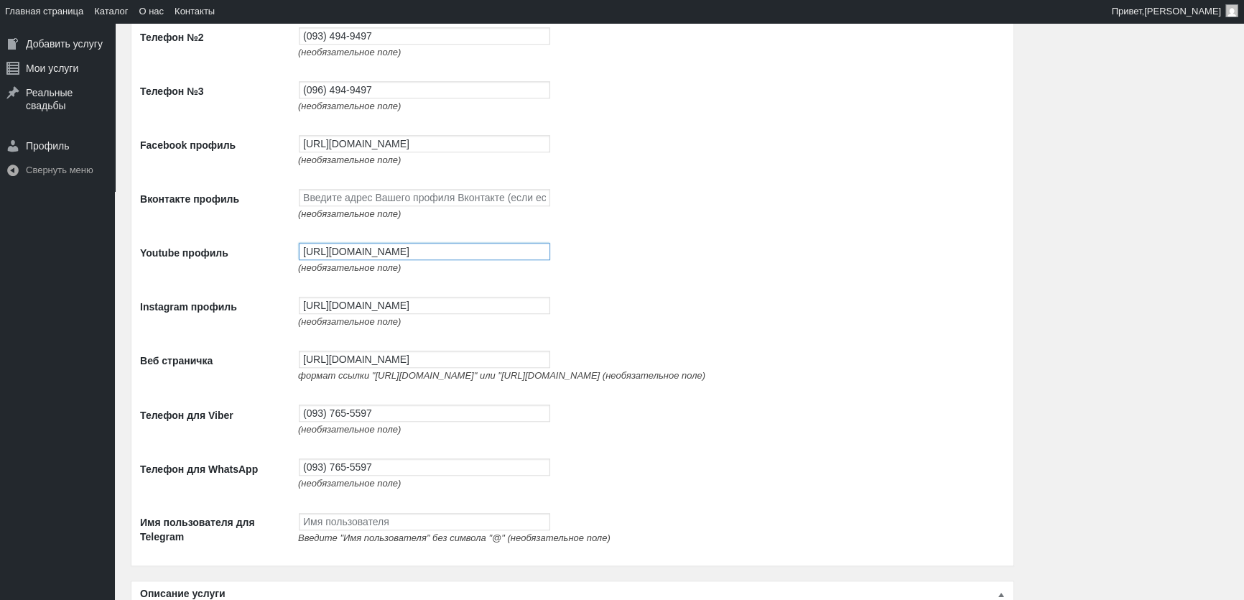
click at [409, 260] on input "[URL][DOMAIN_NAME]" at bounding box center [424, 251] width 251 height 17
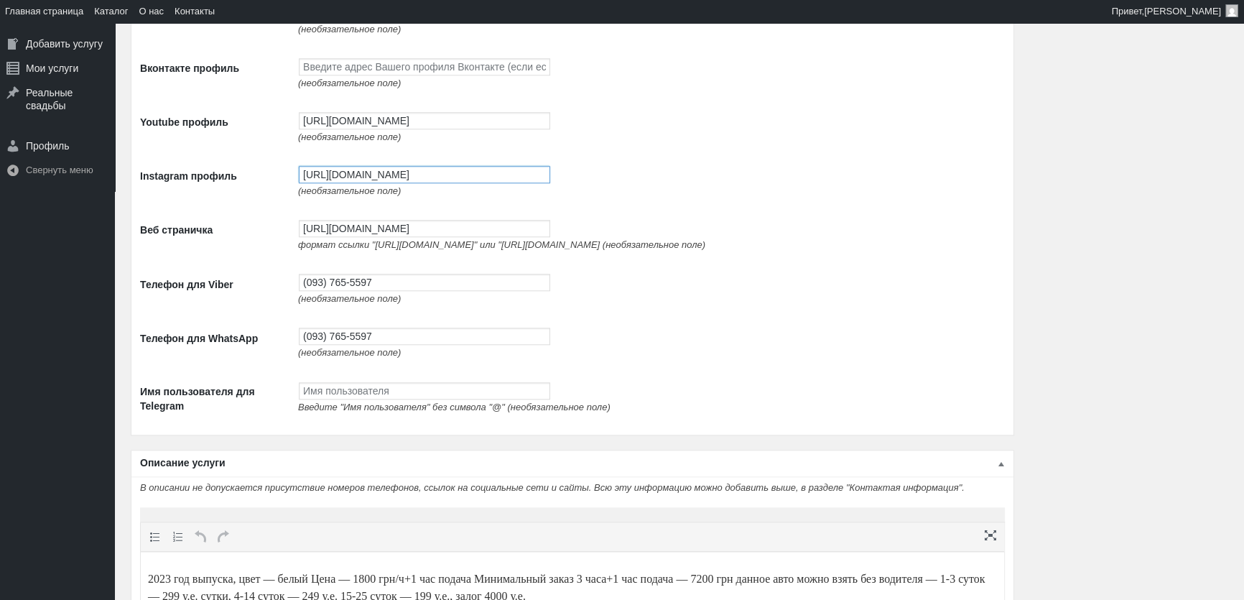
click at [376, 183] on input "[URL][DOMAIN_NAME]" at bounding box center [424, 174] width 251 height 17
click at [376, 183] on input "https://www.instagram.com/avtolimo/" at bounding box center [424, 174] width 251 height 17
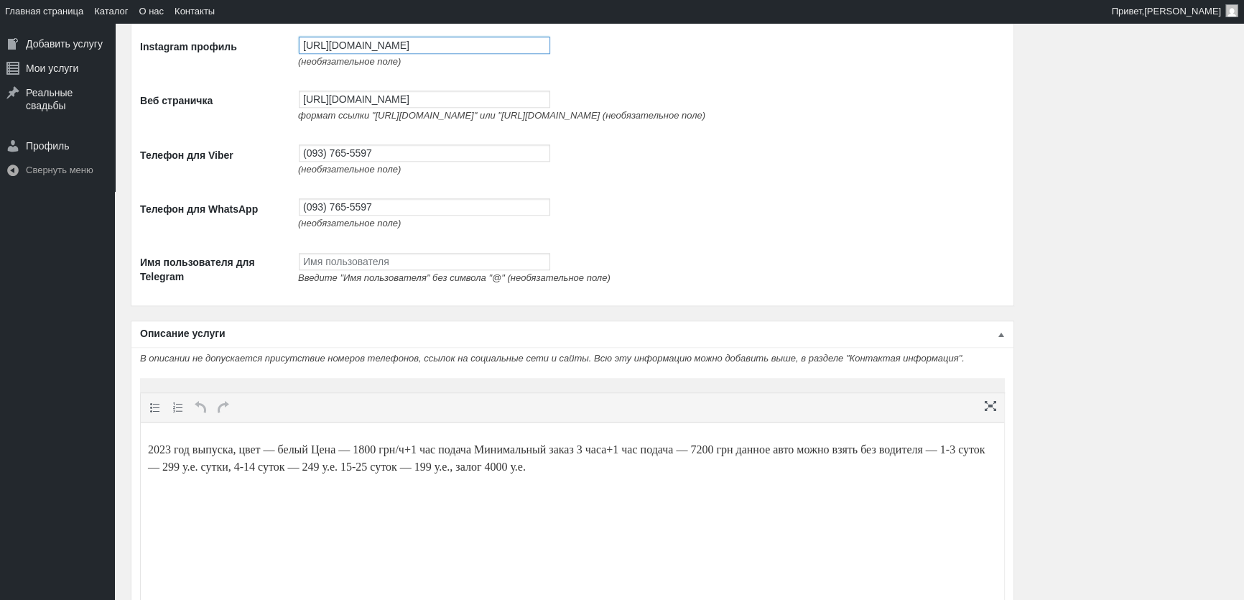
scroll to position [1893, 0]
click at [337, 102] on input "http://avtolimo.com.ua/" at bounding box center [424, 97] width 251 height 17
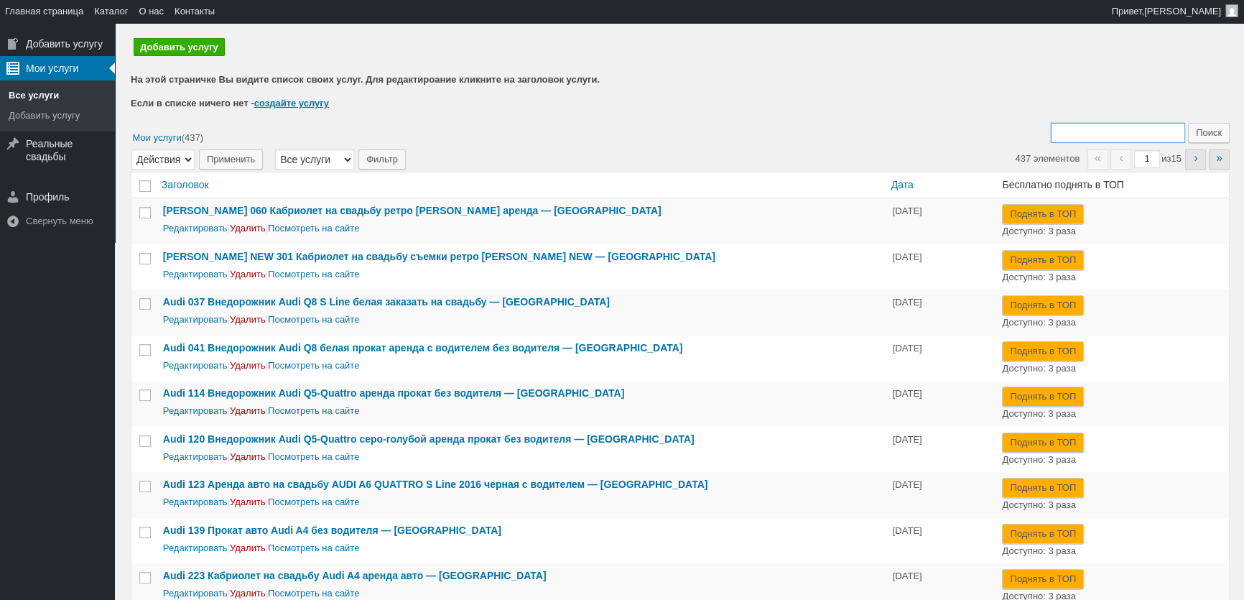
click at [1081, 136] on input "Поиск:" at bounding box center [1117, 133] width 134 height 20
type input "259"
click at [1188, 123] on input "Поиск" at bounding box center [1209, 133] width 42 height 20
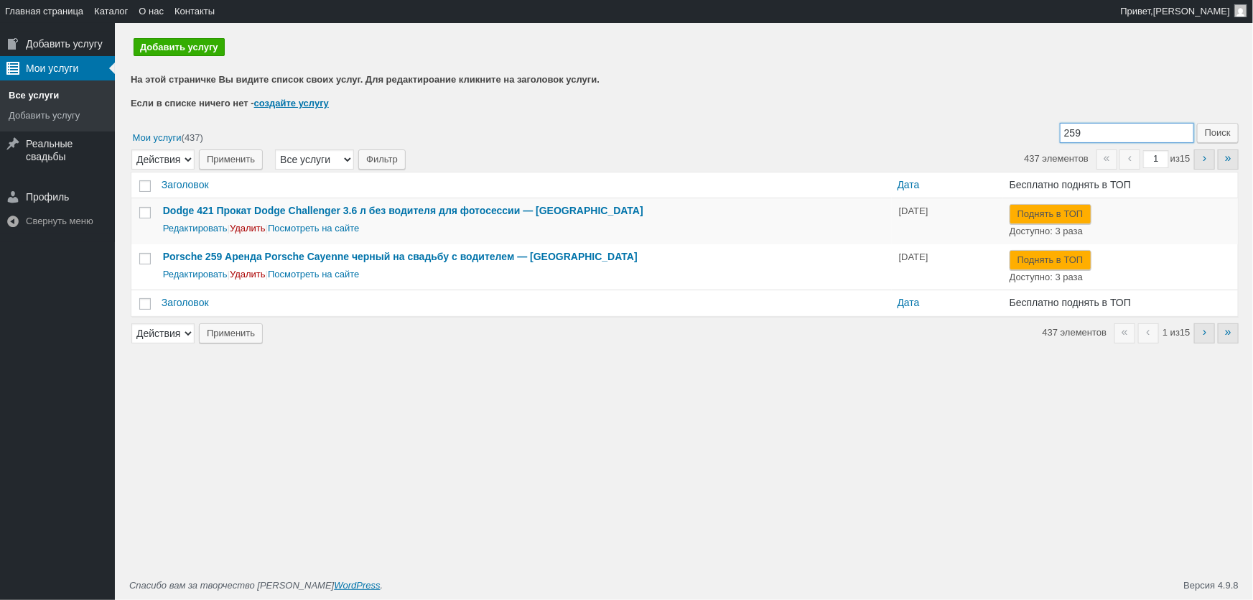
click at [1113, 129] on input "259" at bounding box center [1127, 133] width 134 height 20
